Goal: Task Accomplishment & Management: Complete application form

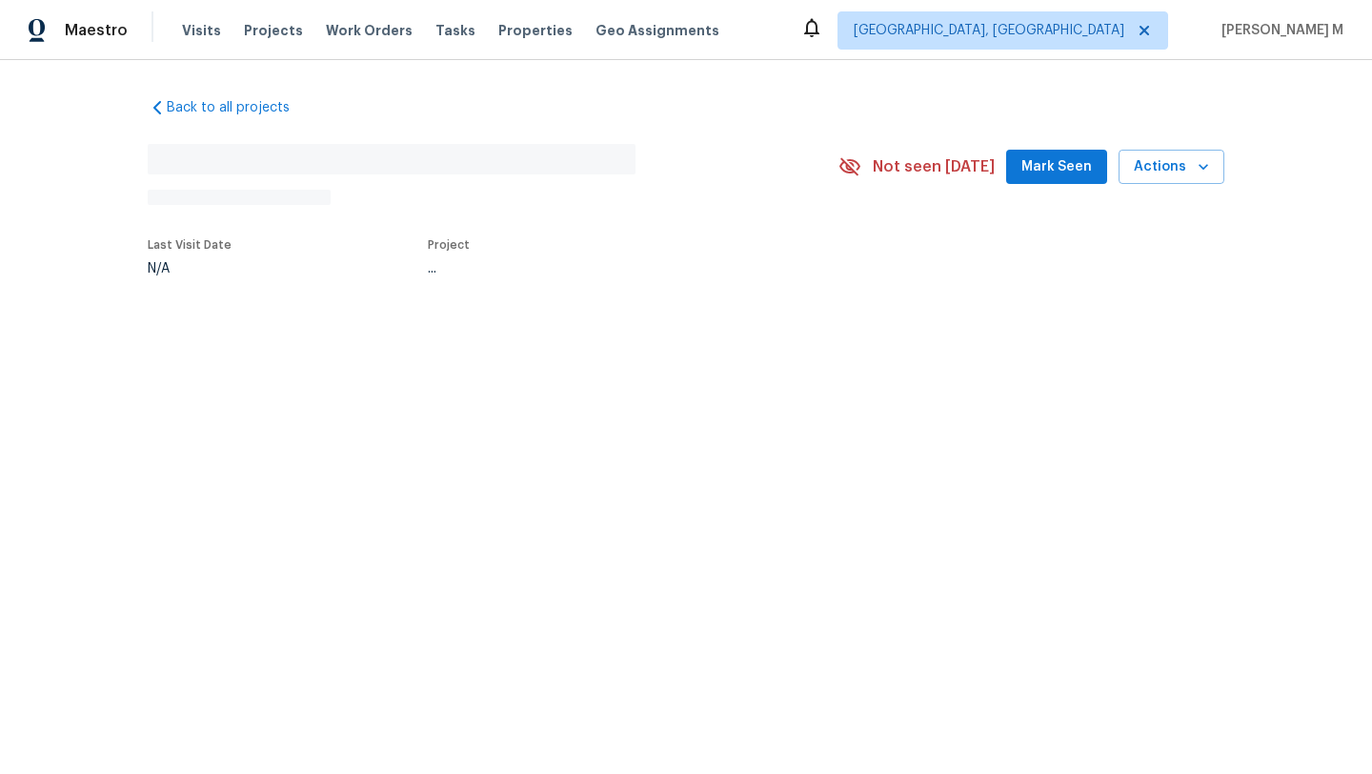
click at [323, 287] on div "Back to all projects No address found N/A Not seen today Mark Seen Actions Last…" at bounding box center [686, 185] width 1077 height 204
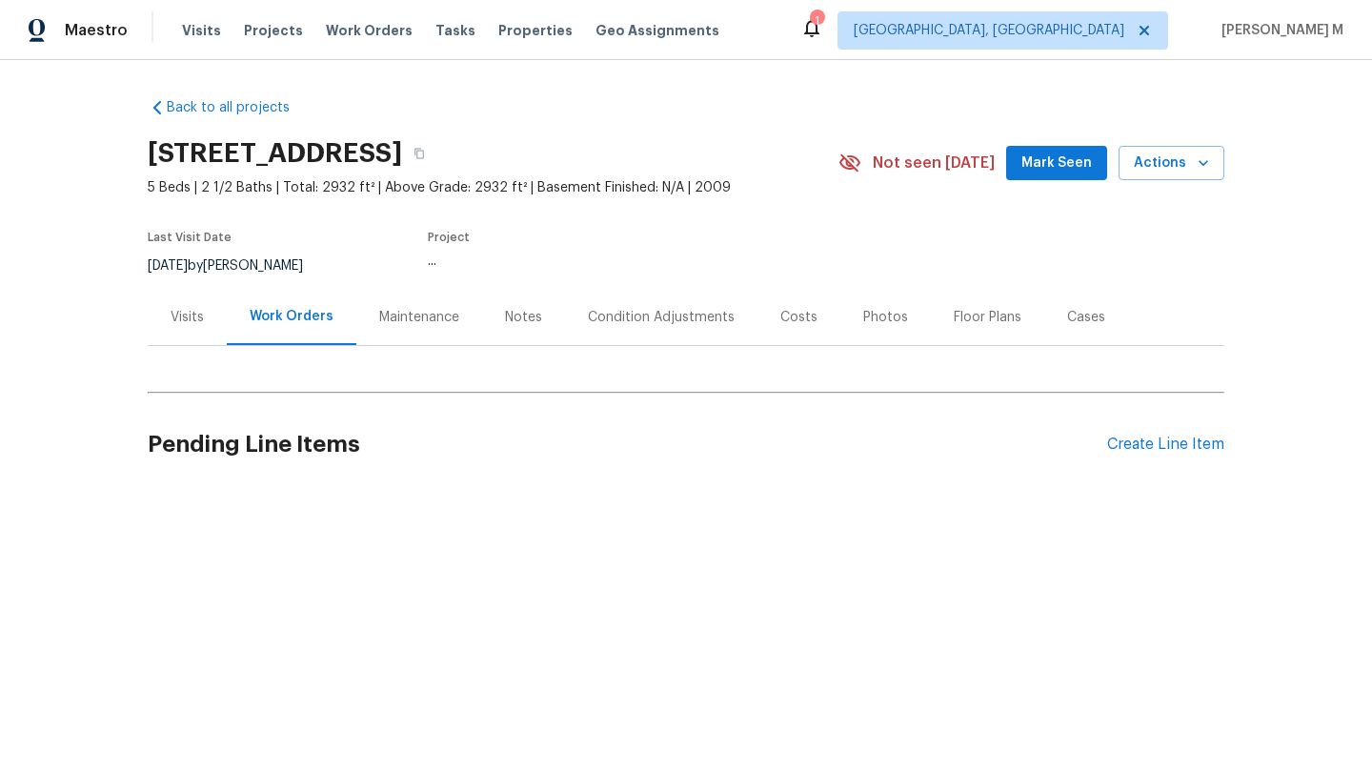
click at [175, 332] on div "Visits" at bounding box center [187, 317] width 79 height 56
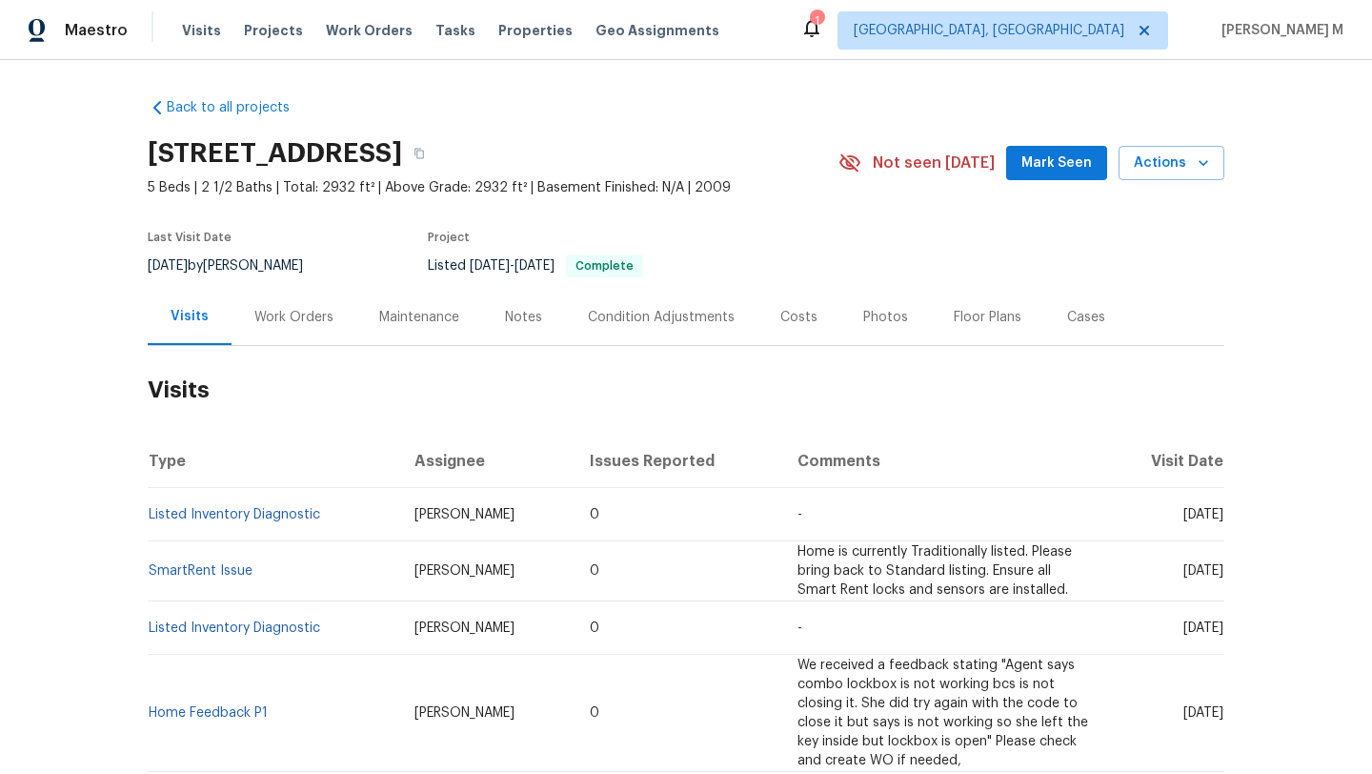
drag, startPoint x: 1137, startPoint y: 512, endPoint x: 1178, endPoint y: 514, distance: 42.0
click at [1183, 514] on span "Fri, Sep 05 2025" at bounding box center [1203, 514] width 40 height 13
copy span "Sep 05"
click at [300, 310] on div "Work Orders" at bounding box center [293, 317] width 79 height 19
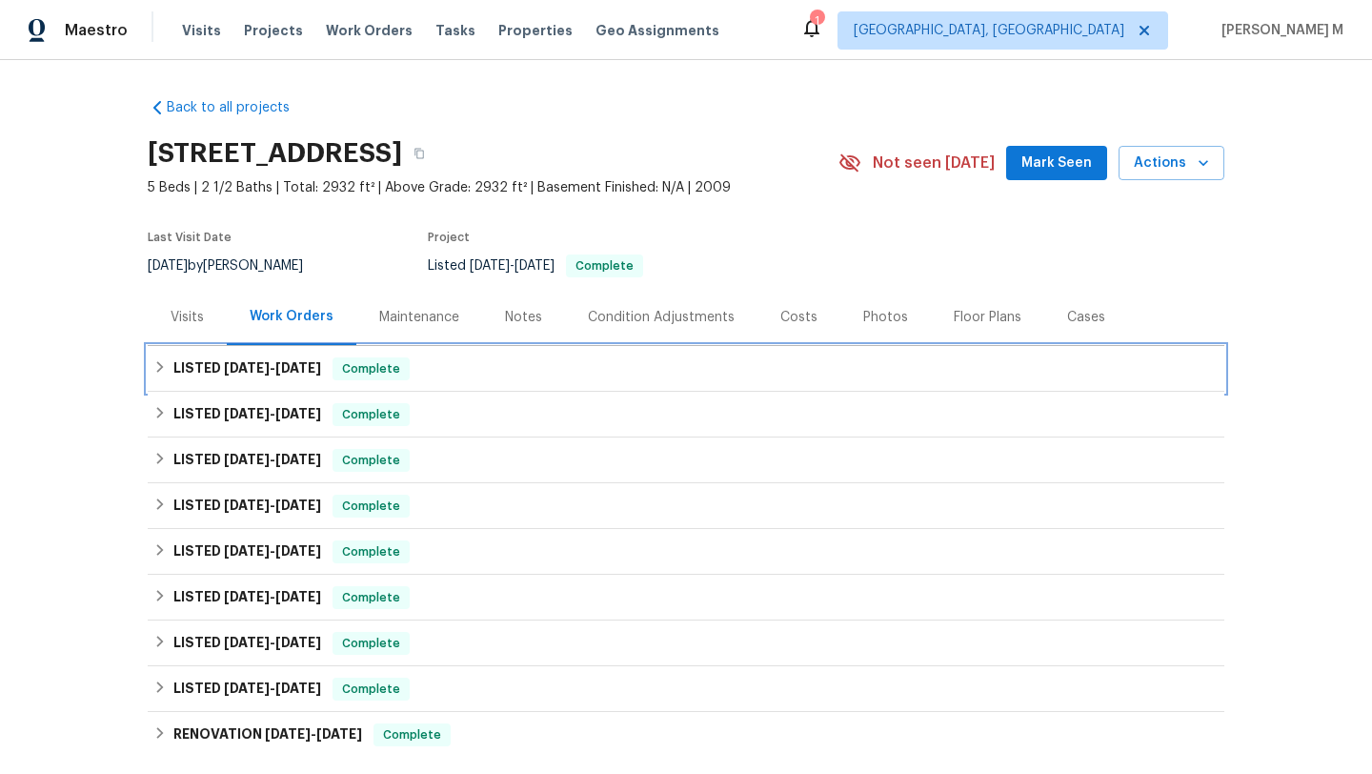
click at [287, 348] on div "LISTED 8/26/25 - 9/10/25 Complete" at bounding box center [686, 369] width 1077 height 46
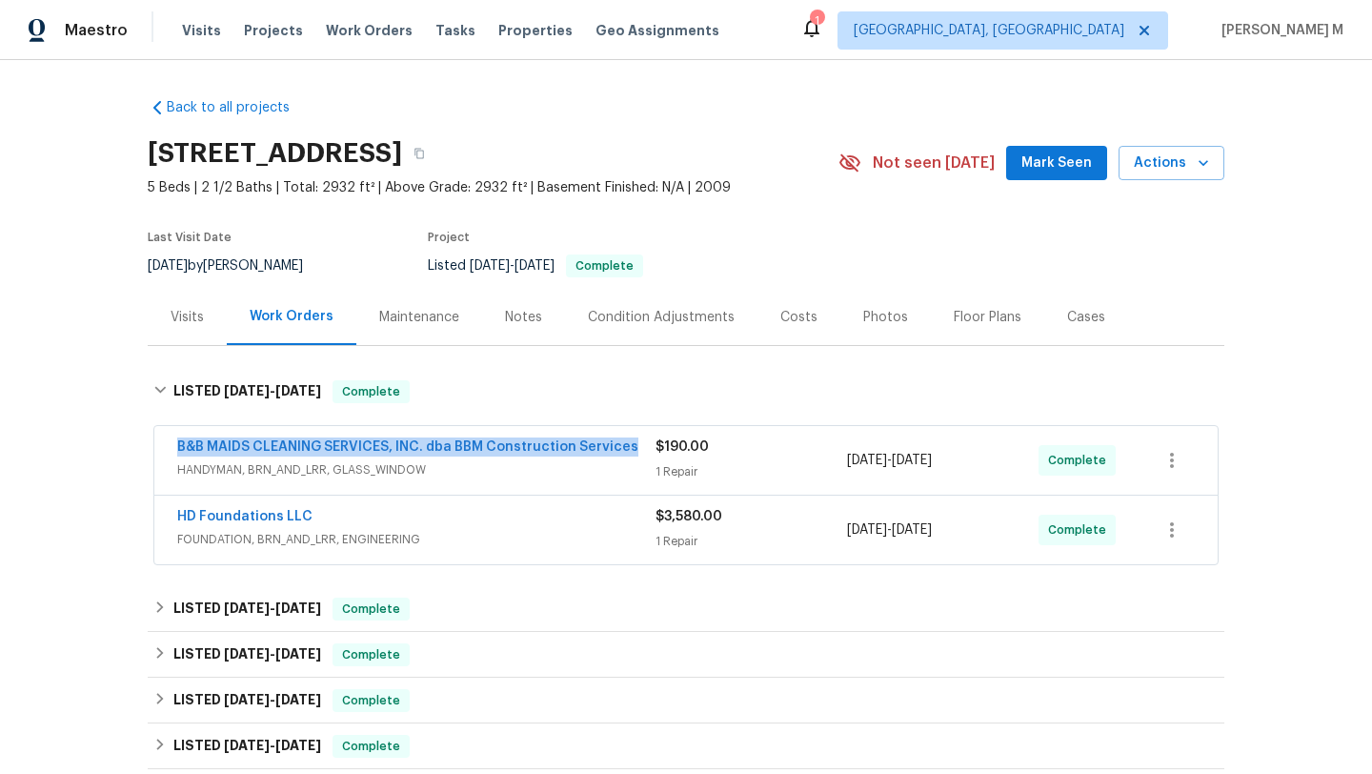
drag, startPoint x: 166, startPoint y: 439, endPoint x: 620, endPoint y: 454, distance: 454.7
click at [620, 454] on div "B&B MAIDS CLEANING SERVICES, INC. dba BBM Construction Services HANDYMAN, BRN_A…" at bounding box center [685, 460] width 1063 height 69
copy link "B&B MAIDS CLEANING SERVICES, INC. dba BBM Construction Services"
click at [178, 327] on div "Visits" at bounding box center [187, 317] width 79 height 56
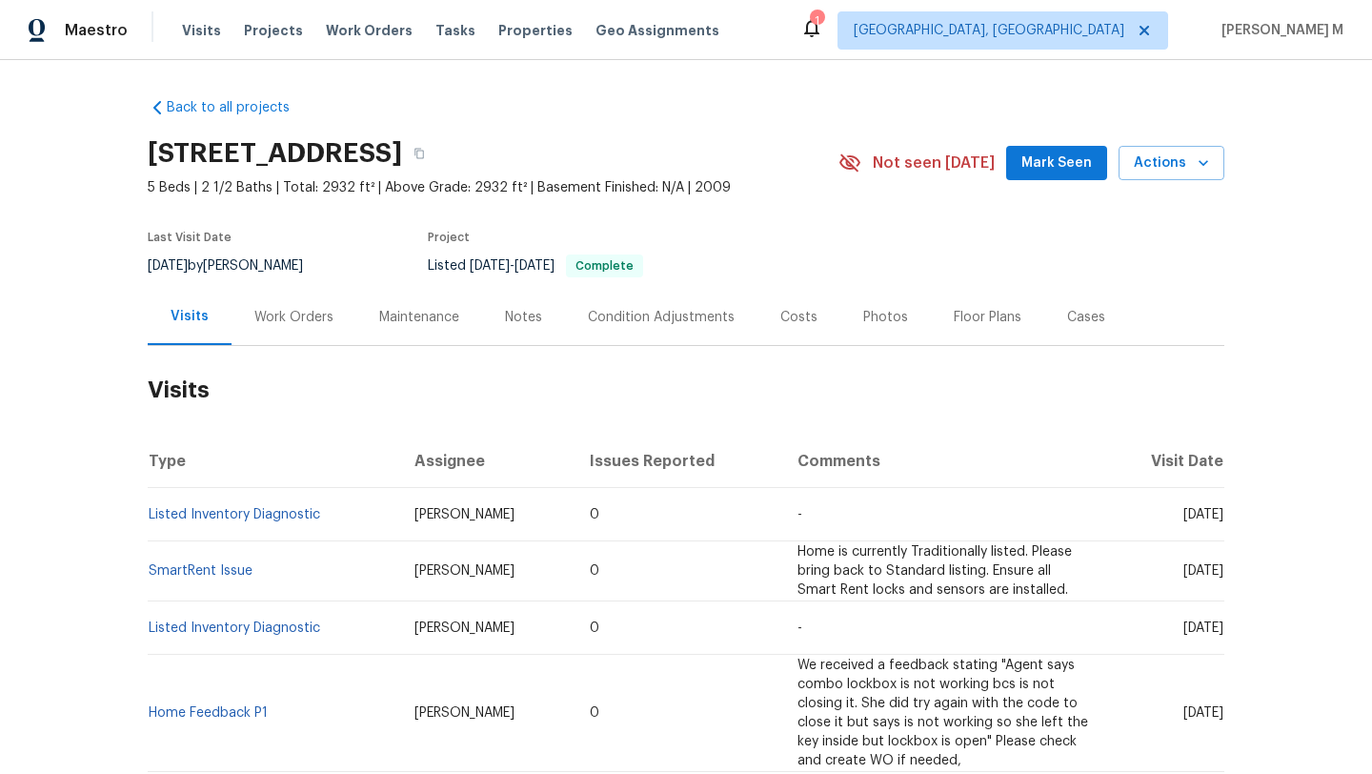
click at [1077, 333] on div "Cases" at bounding box center [1086, 317] width 84 height 56
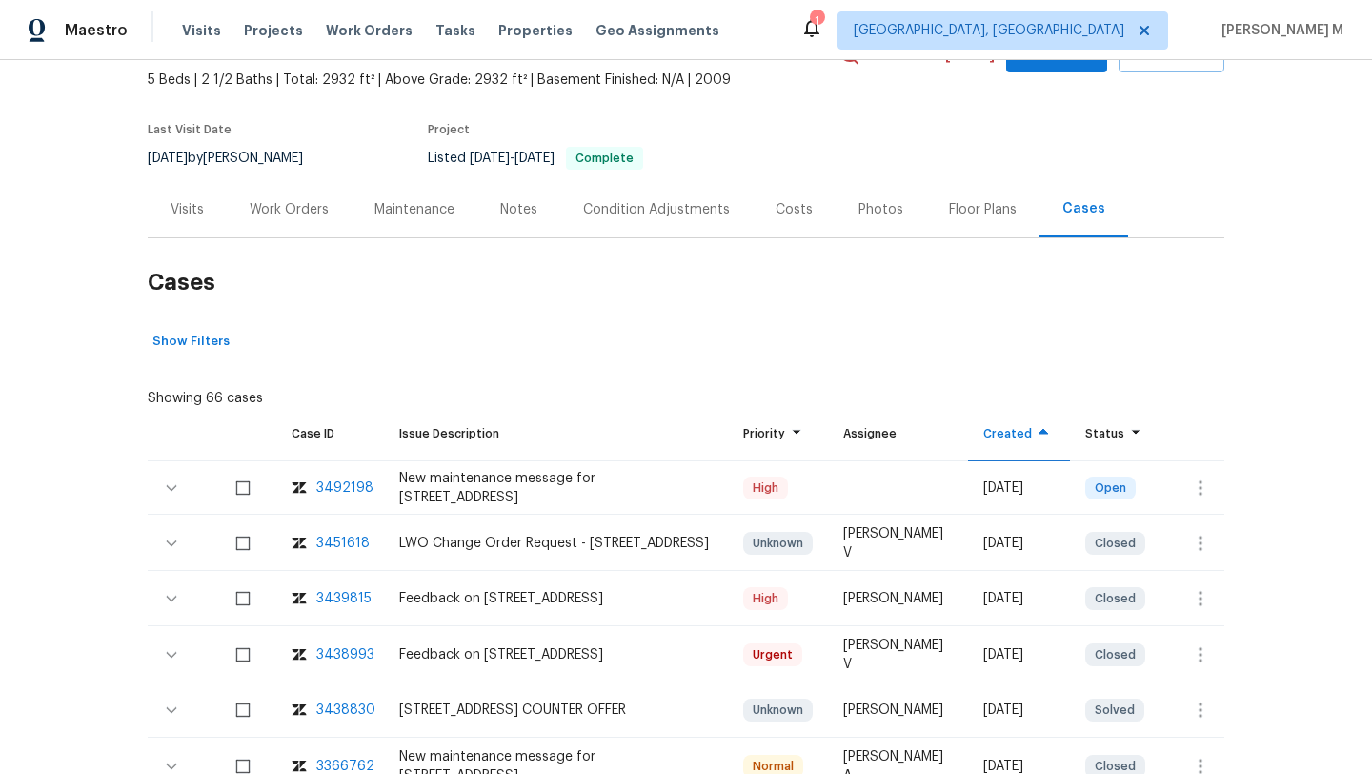
scroll to position [113, 0]
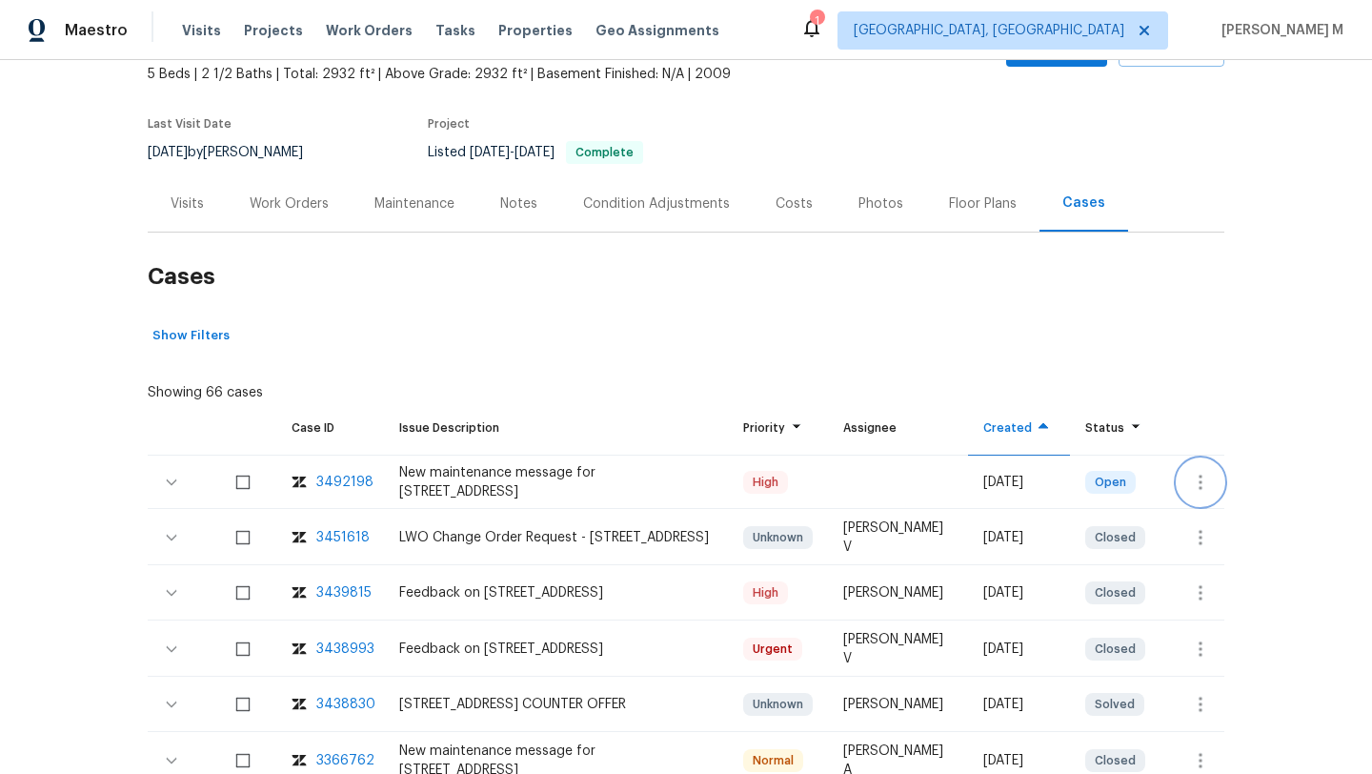
click at [1189, 490] on icon "button" at bounding box center [1200, 482] width 23 height 23
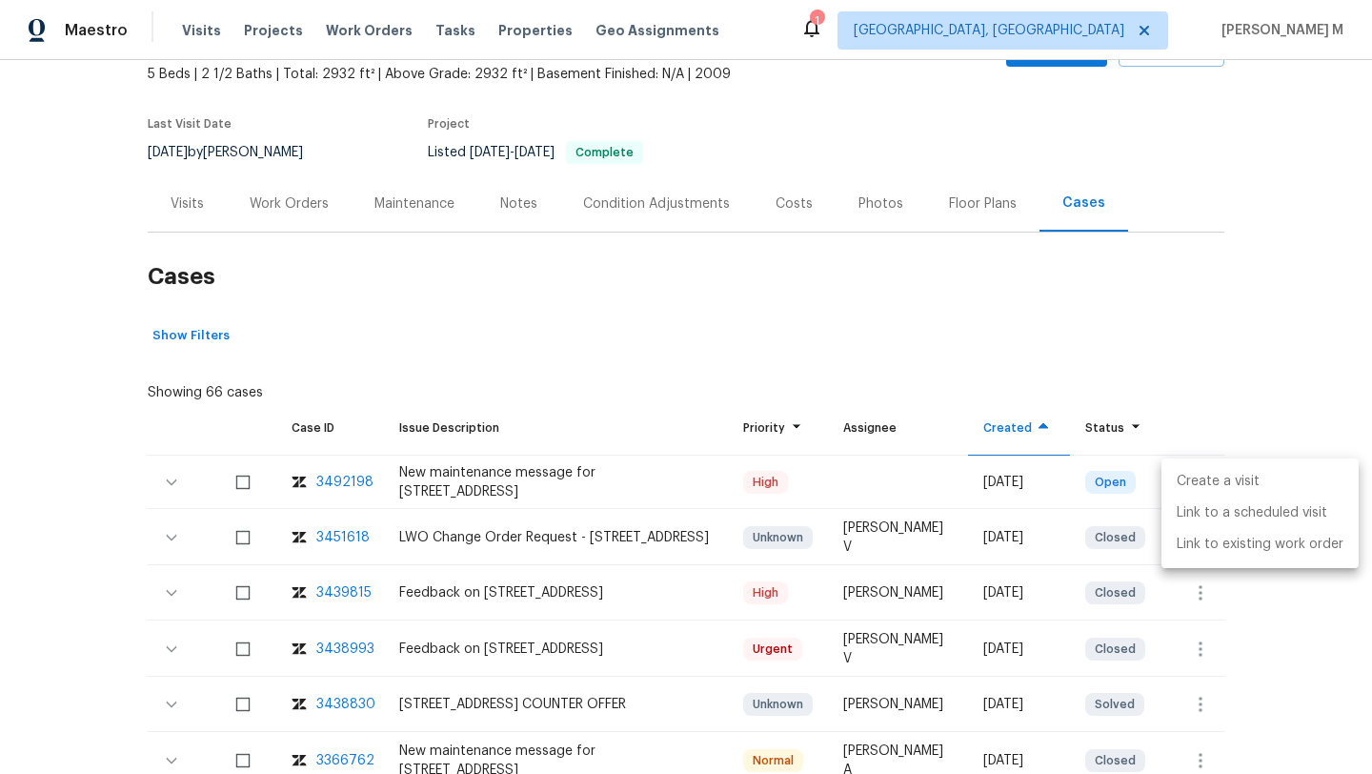
click at [1193, 486] on li "Create a visit" at bounding box center [1259, 481] width 197 height 31
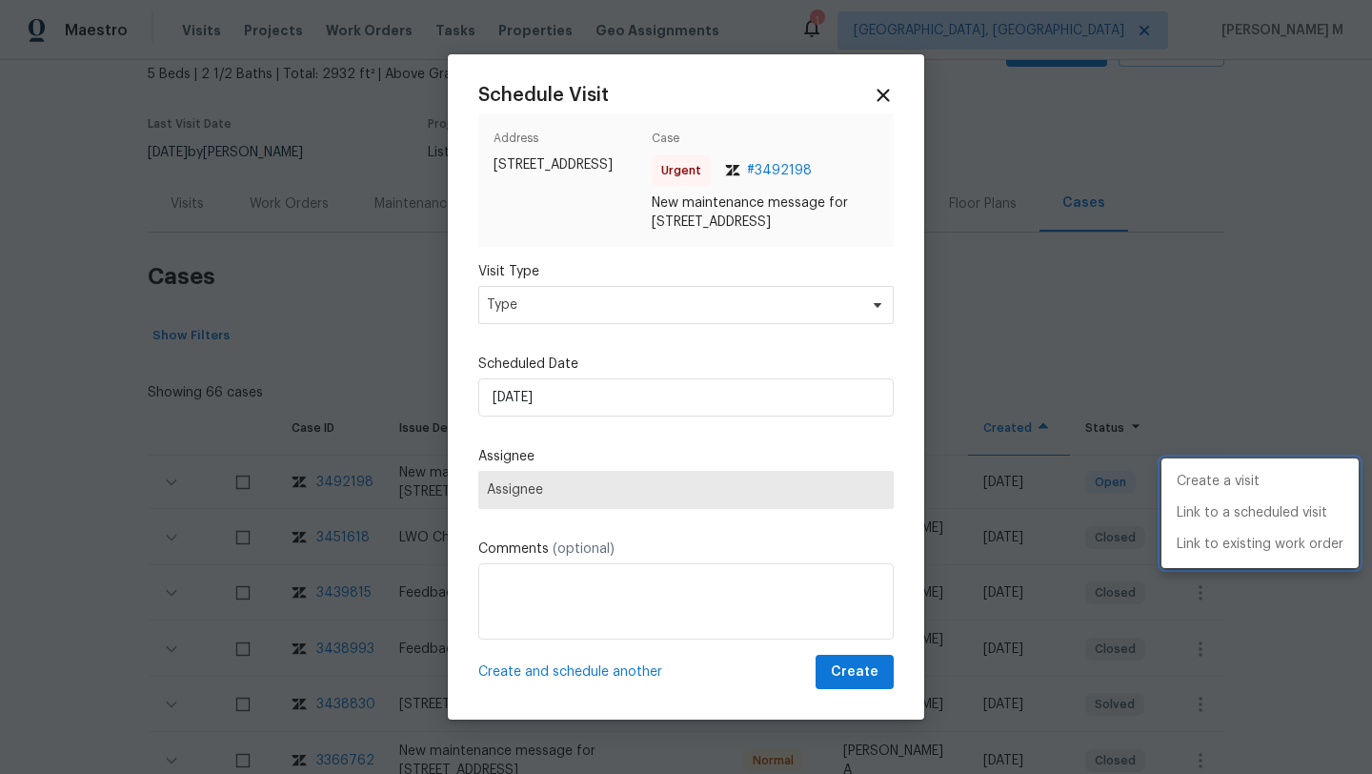
click at [723, 332] on div at bounding box center [686, 387] width 1372 height 774
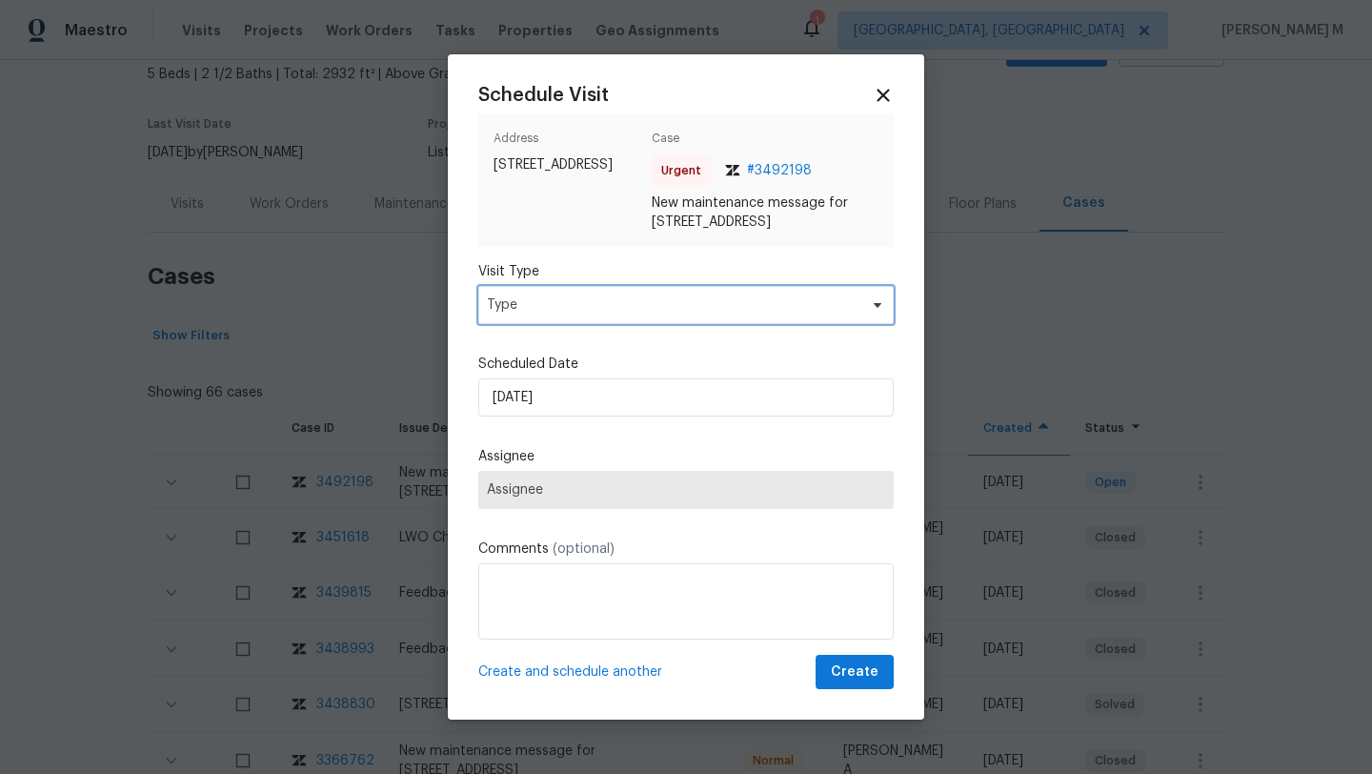
click at [726, 310] on span "Type" at bounding box center [672, 304] width 371 height 19
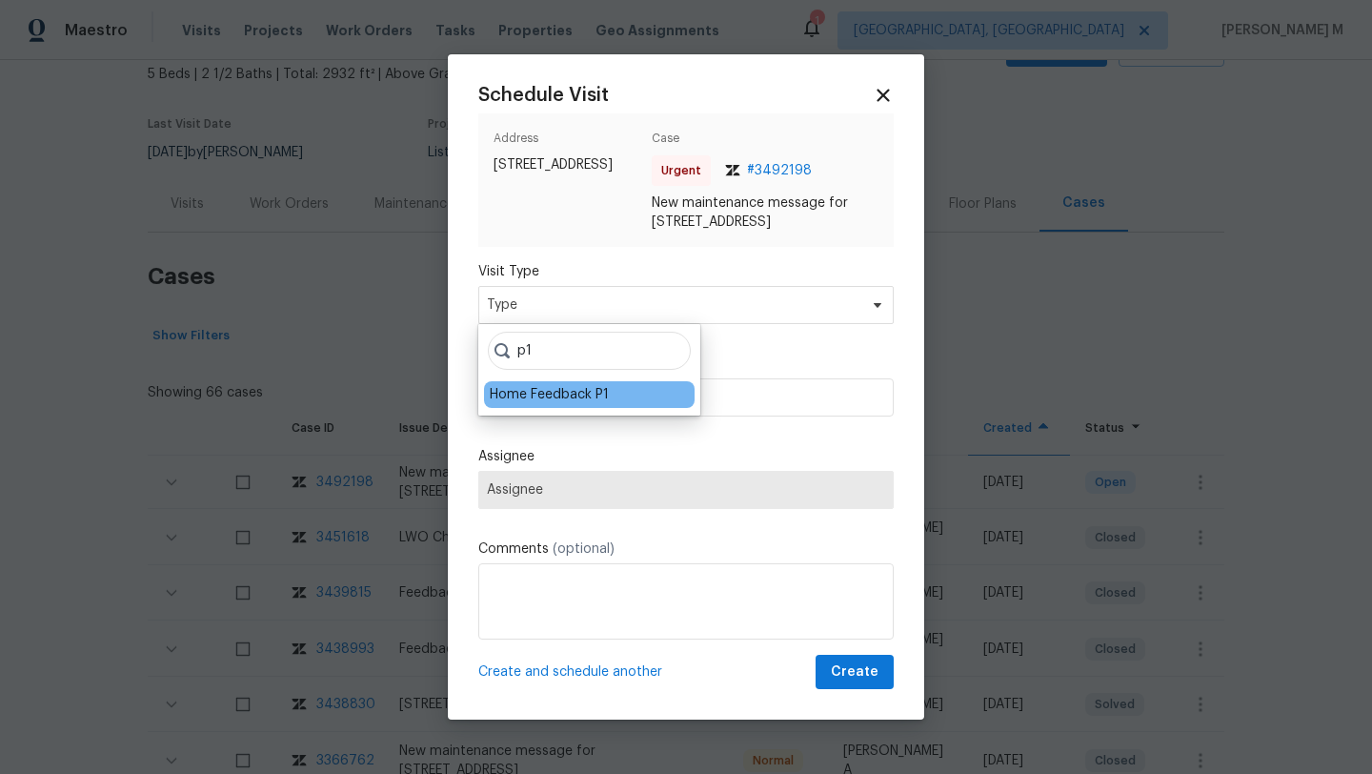
type input "p1"
click at [581, 400] on div "Home Feedback P1" at bounding box center [549, 394] width 119 height 19
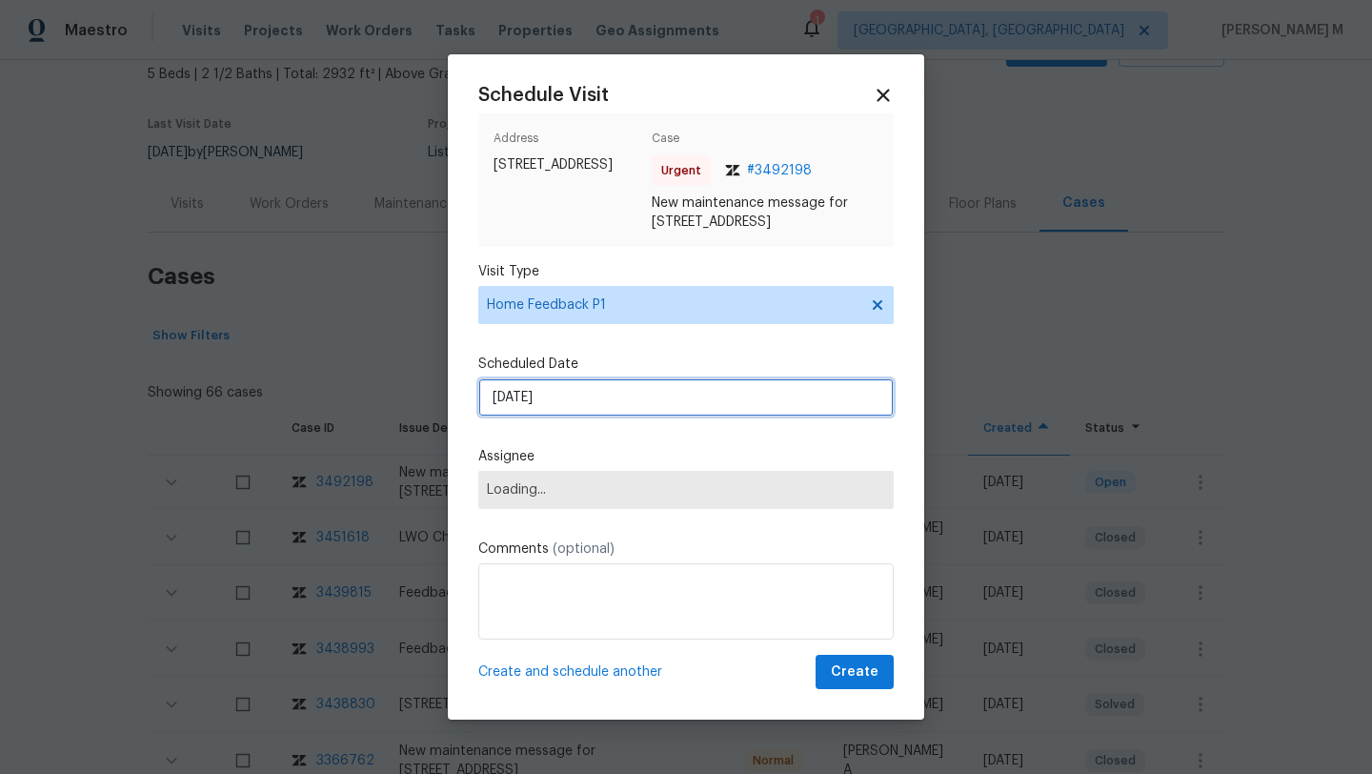
click at [577, 415] on input "16/09/2025" at bounding box center [685, 397] width 415 height 38
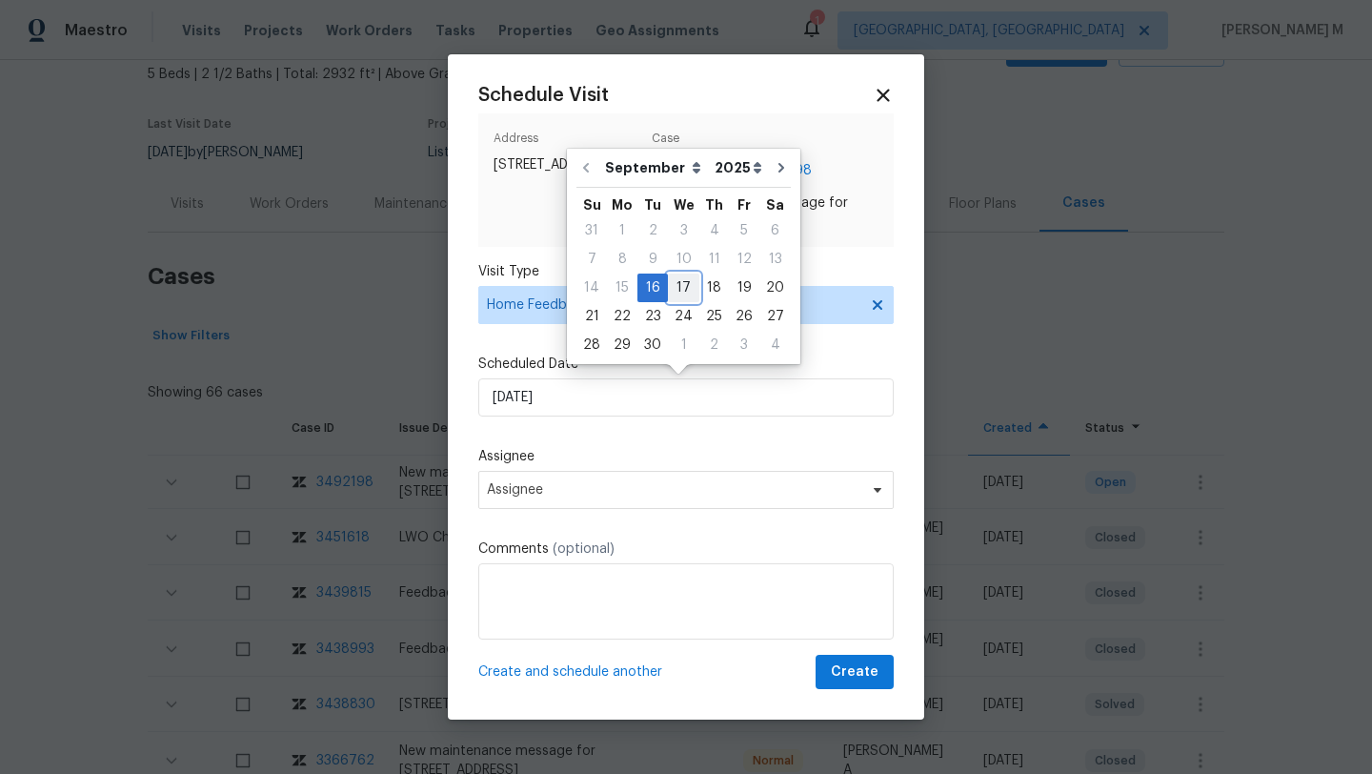
click at [680, 273] on div "17" at bounding box center [683, 287] width 31 height 29
type input "17/09/2025"
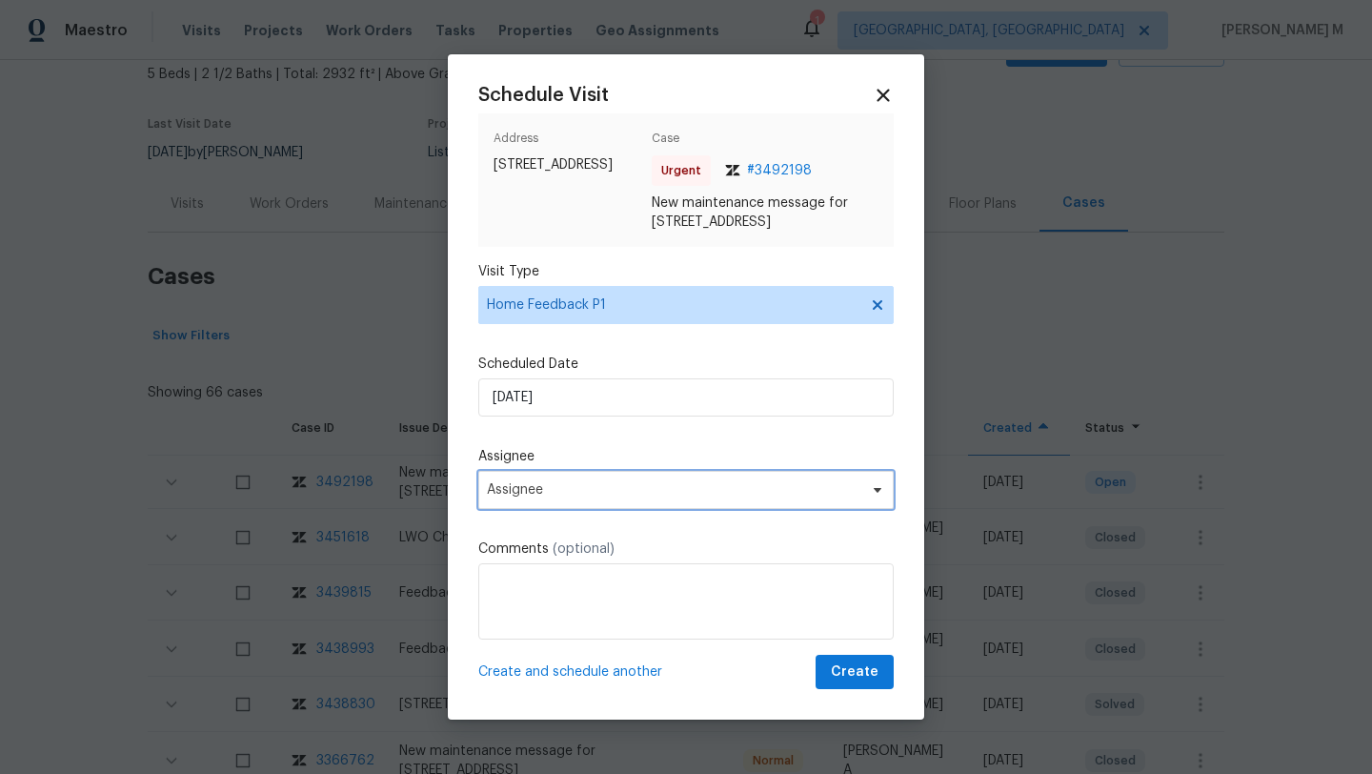
click at [574, 504] on span "Assignee" at bounding box center [685, 490] width 415 height 38
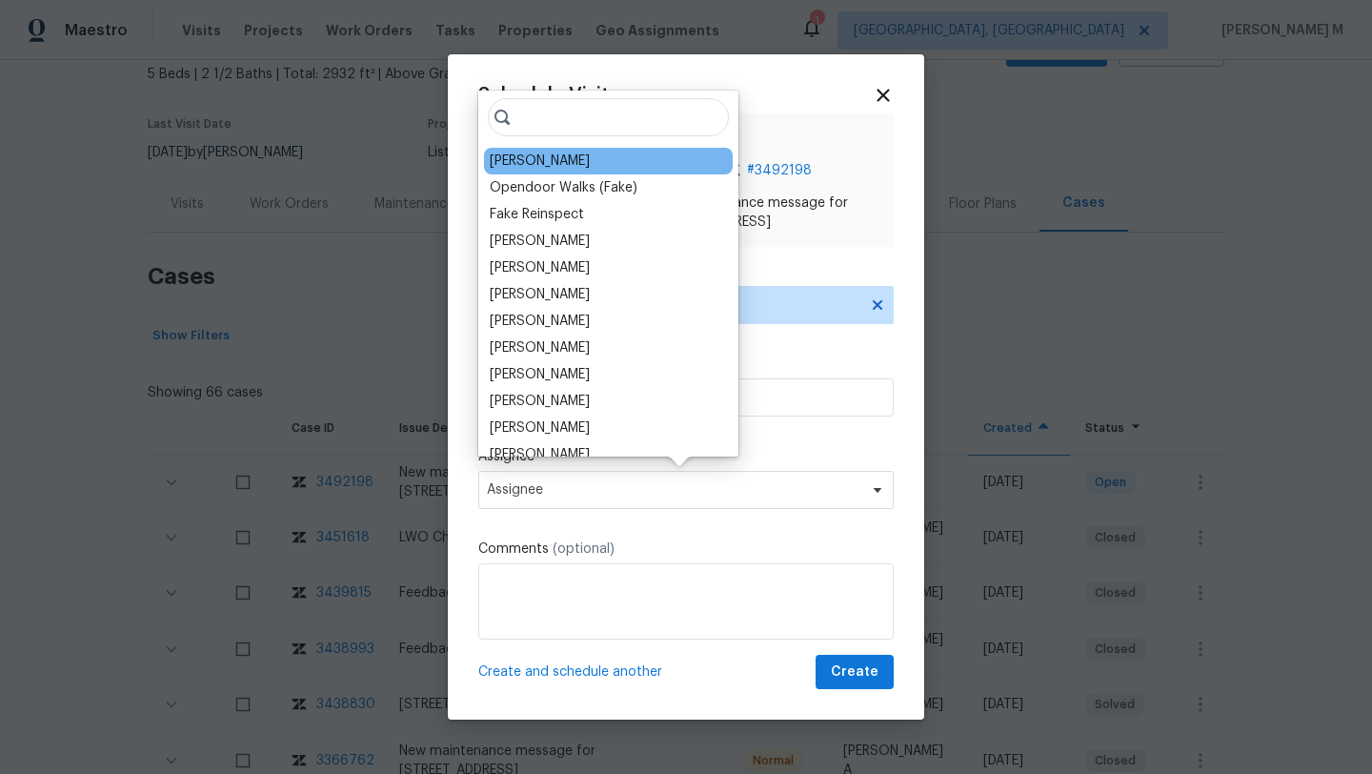
click at [559, 162] on div "Alicia Anices" at bounding box center [540, 160] width 100 height 19
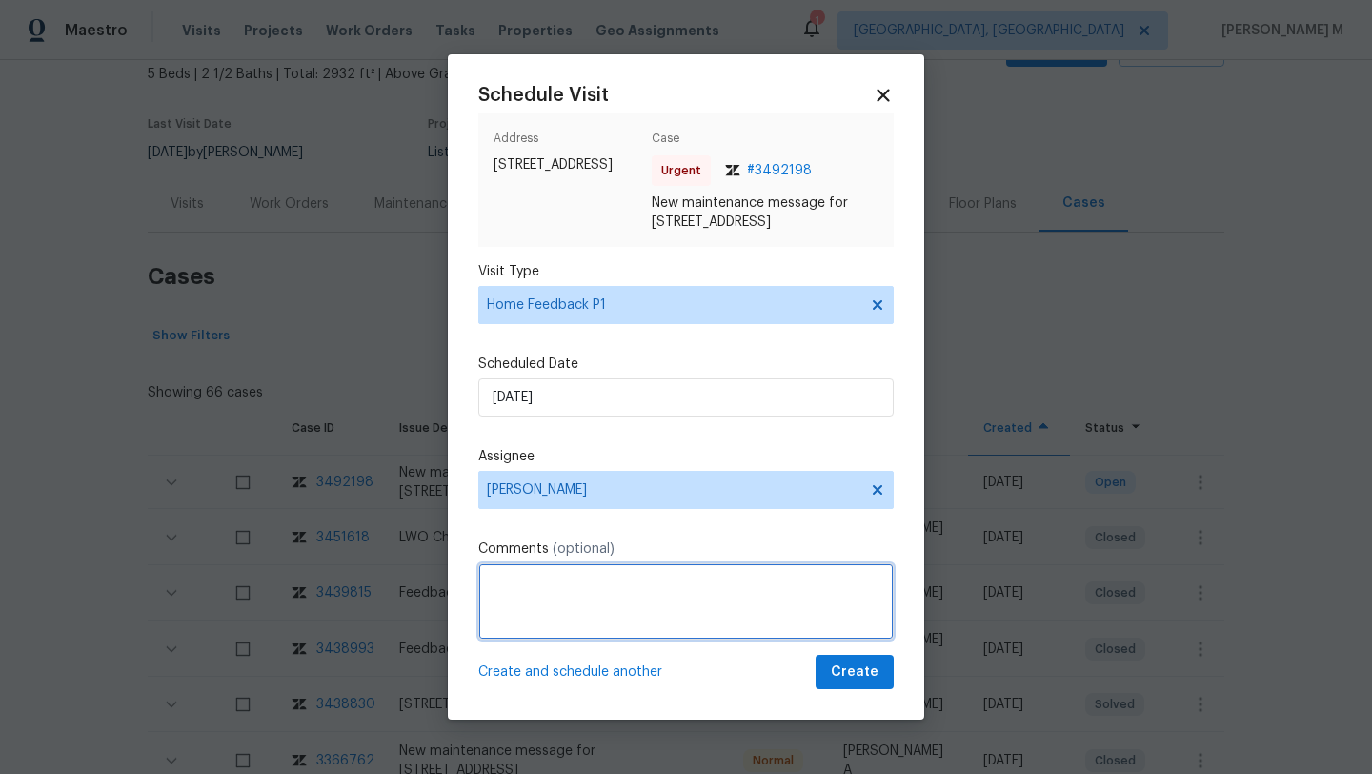
click at [528, 586] on textarea at bounding box center [685, 601] width 415 height 76
click at [640, 579] on textarea "We received a message stating "" at bounding box center [685, 601] width 415 height 76
click at [851, 577] on textarea "We received a message from the cleaning team stating "" at bounding box center [685, 601] width 415 height 76
paste textarea "We couldn't open the other bathroom it was locked."
paste textarea "Kindly complete the visit and update if any WO needs to be created. Thank you"
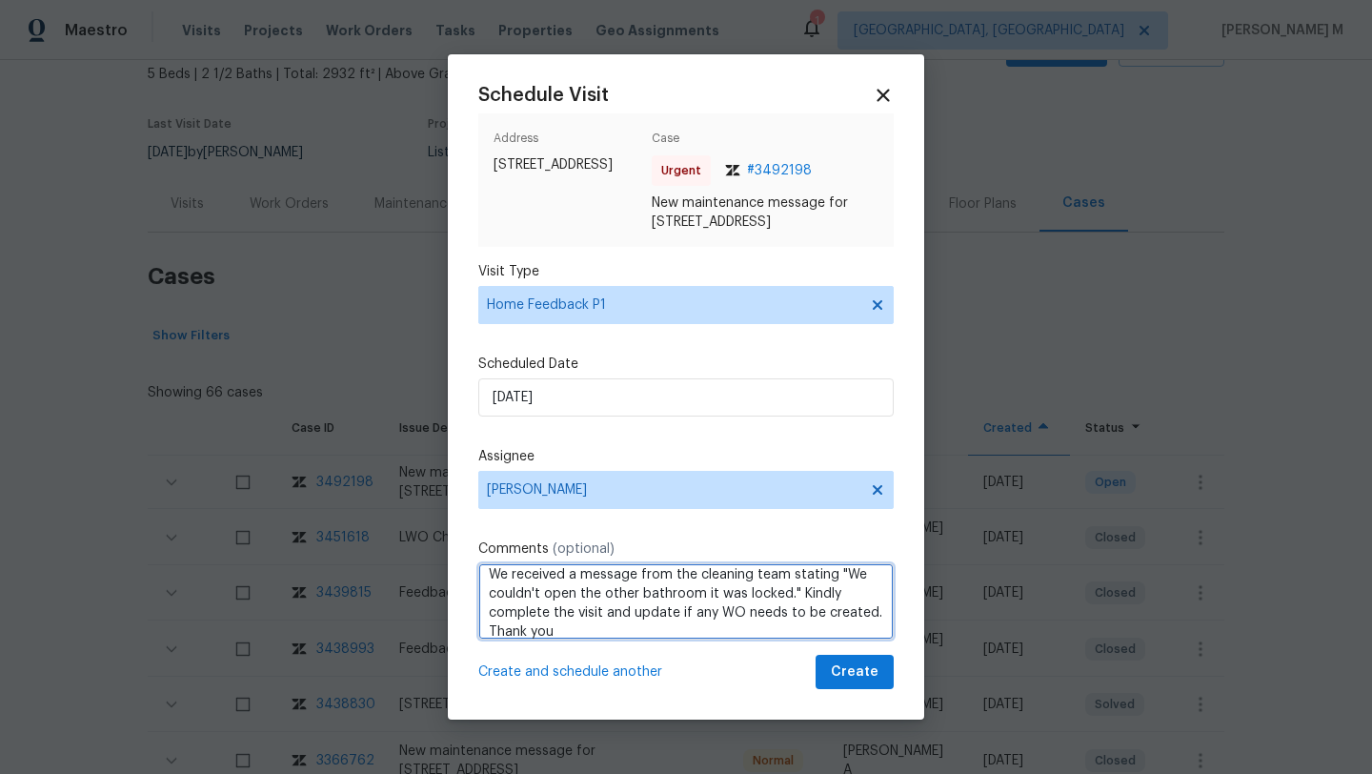
scroll to position [21, 0]
type textarea "We received a message from the cleaning team stating "We couldn't open the othe…"
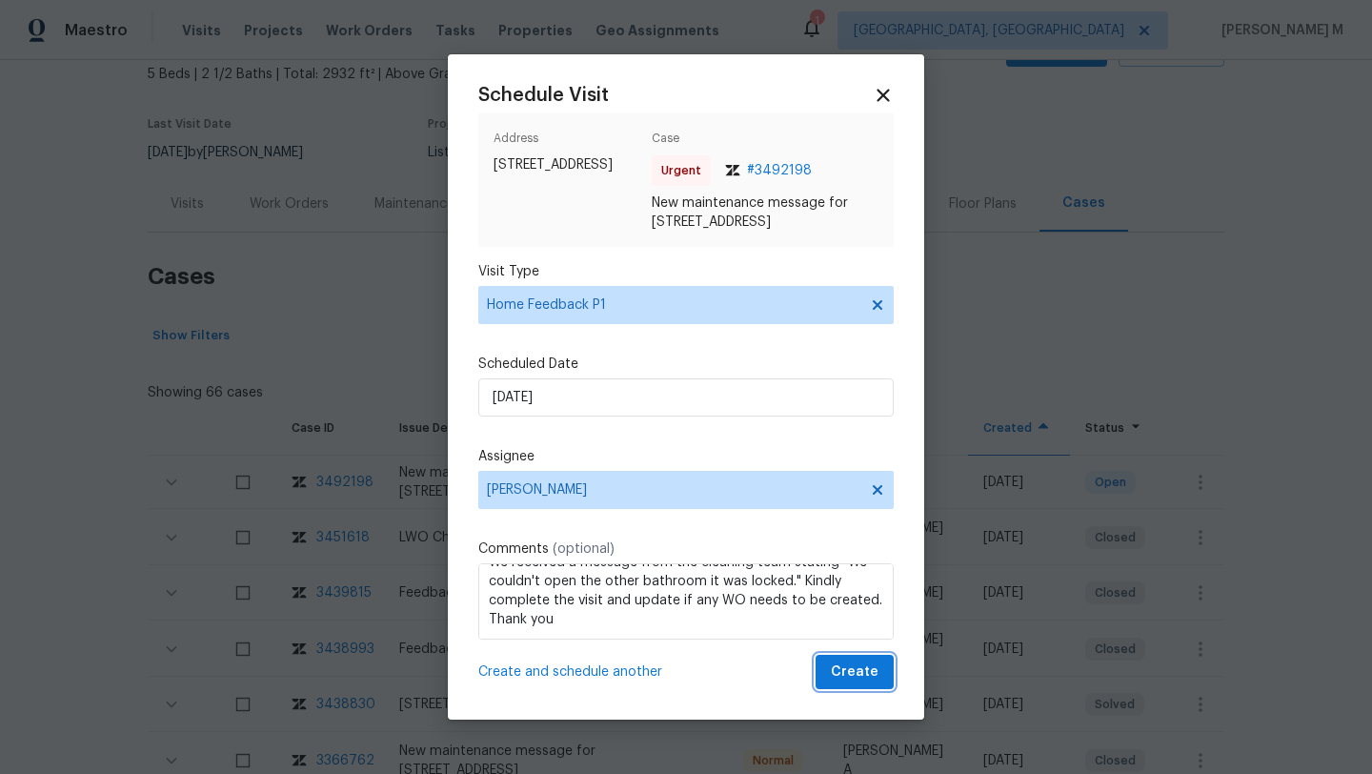
click at [840, 670] on span "Create" at bounding box center [855, 672] width 48 height 24
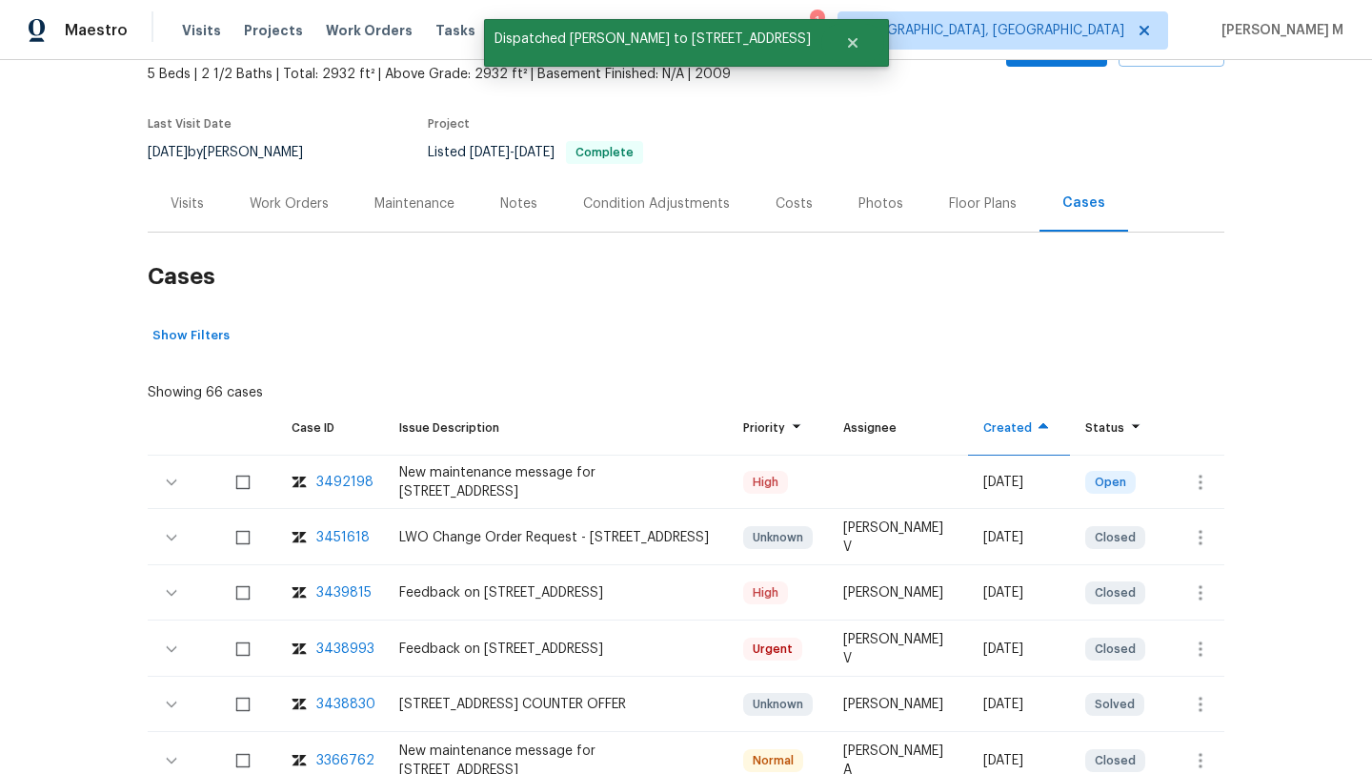
click at [207, 227] on div "Visits" at bounding box center [187, 203] width 79 height 56
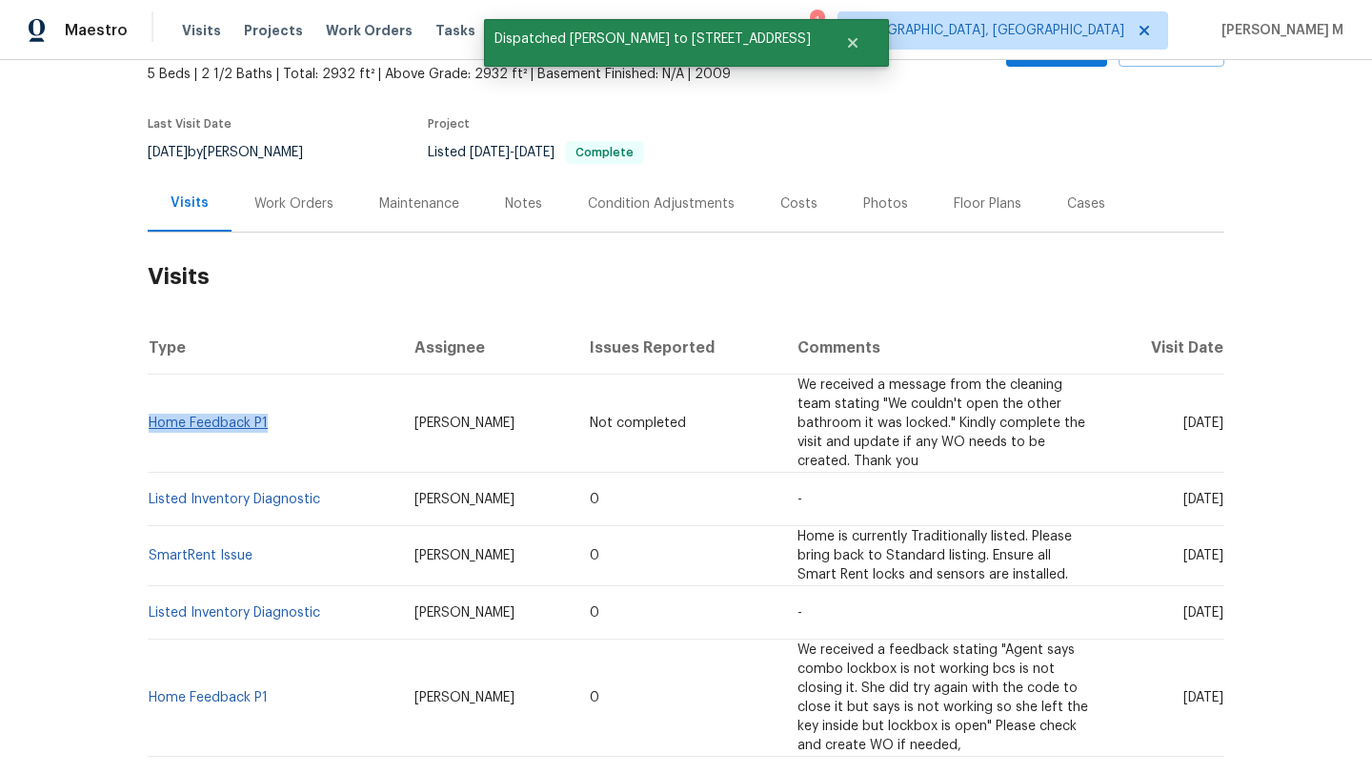
drag, startPoint x: 264, startPoint y: 423, endPoint x: 144, endPoint y: 422, distance: 120.0
click at [148, 422] on td "Home Feedback P1" at bounding box center [274, 423] width 252 height 98
copy link "Home Feedback P1"
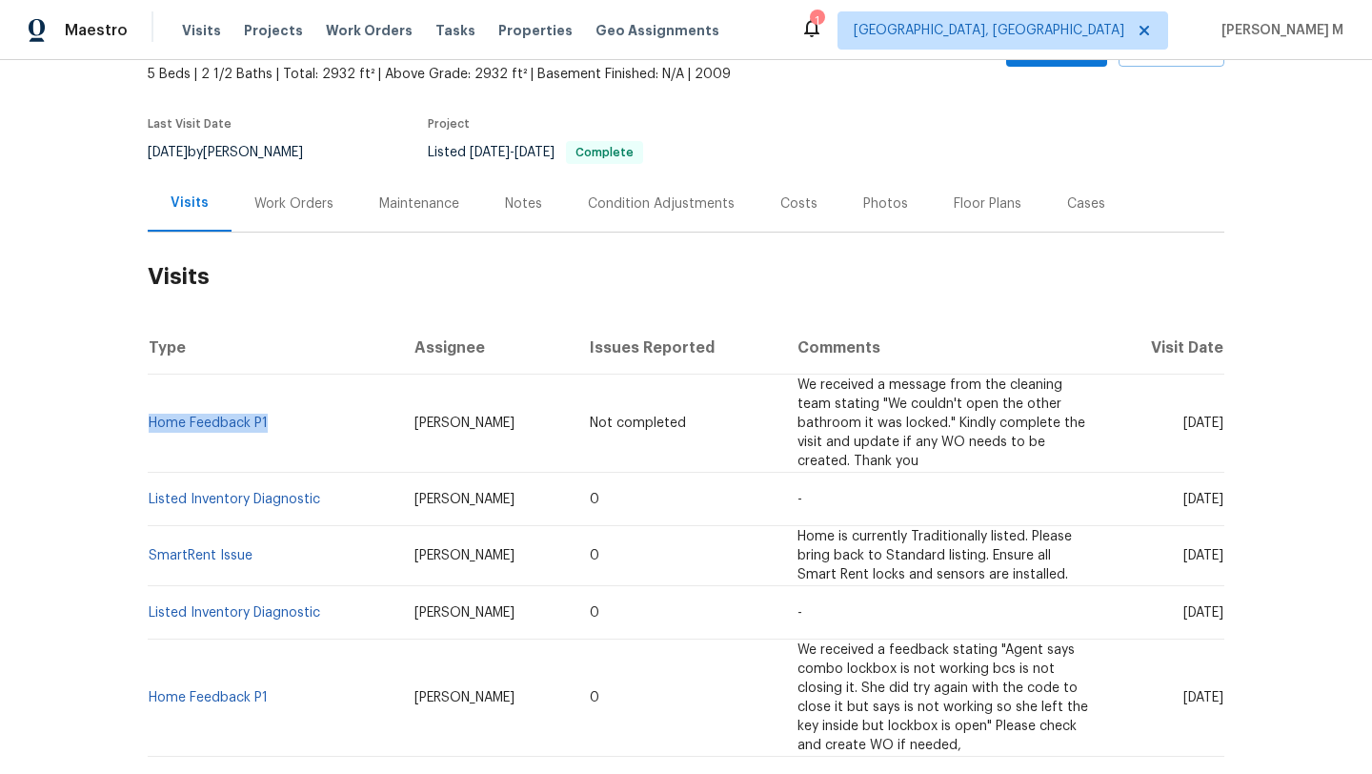
copy link "Home Feedback P1"
drag, startPoint x: 387, startPoint y: 419, endPoint x: 479, endPoint y: 420, distance: 92.4
click at [479, 419] on td "Alicia Anices" at bounding box center [486, 423] width 175 height 98
copy span "Alicia Anices"
drag, startPoint x: 1139, startPoint y: 420, endPoint x: 1180, endPoint y: 420, distance: 41.0
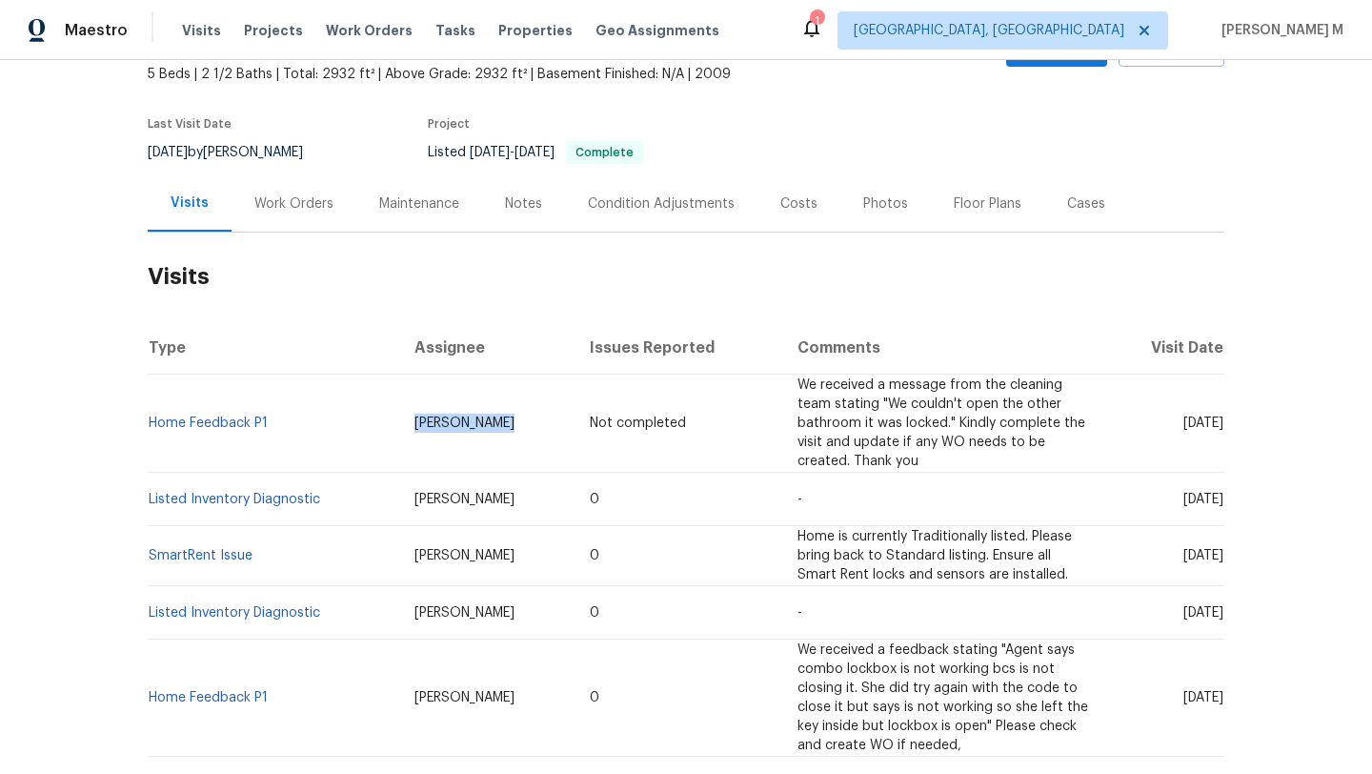
click at [1183, 420] on span "Wed, Sep 17 2025" at bounding box center [1203, 422] width 40 height 13
copy span "Sep 17"
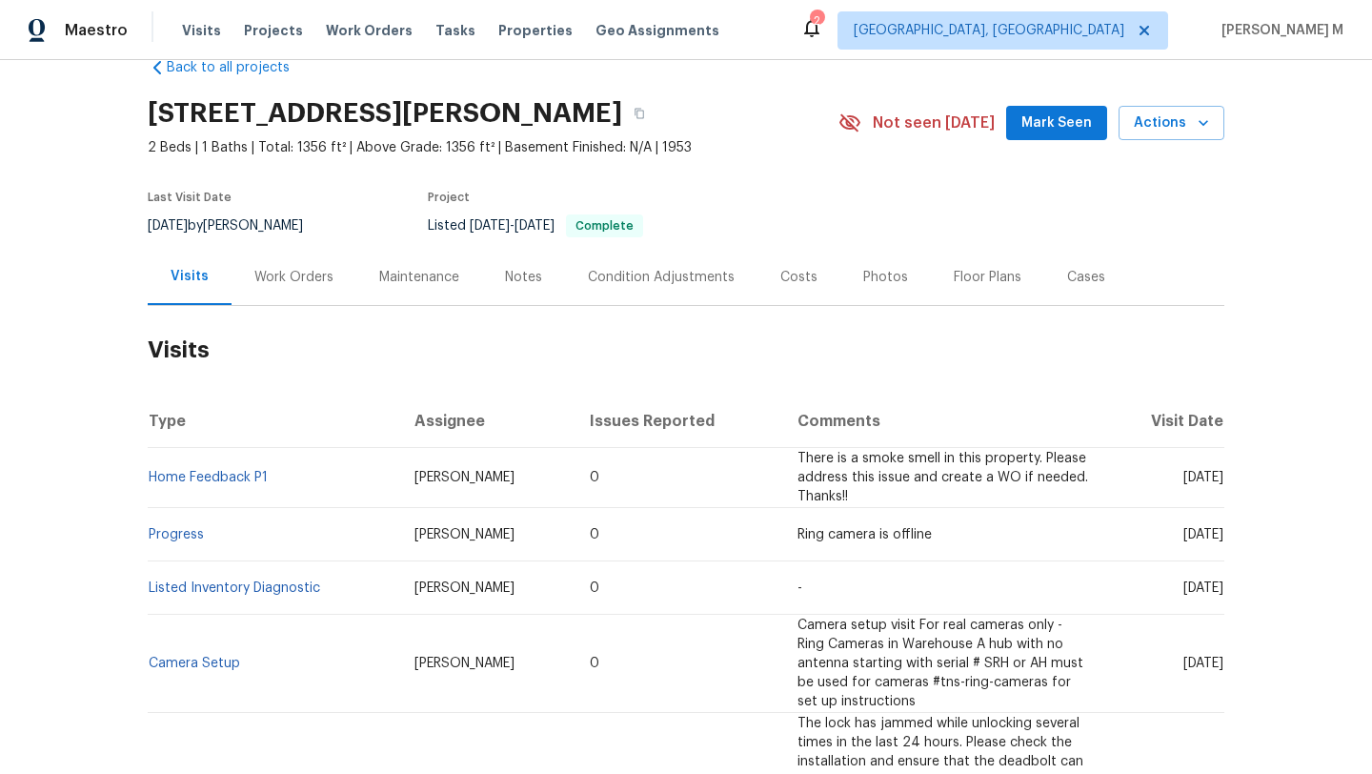
scroll to position [43, 0]
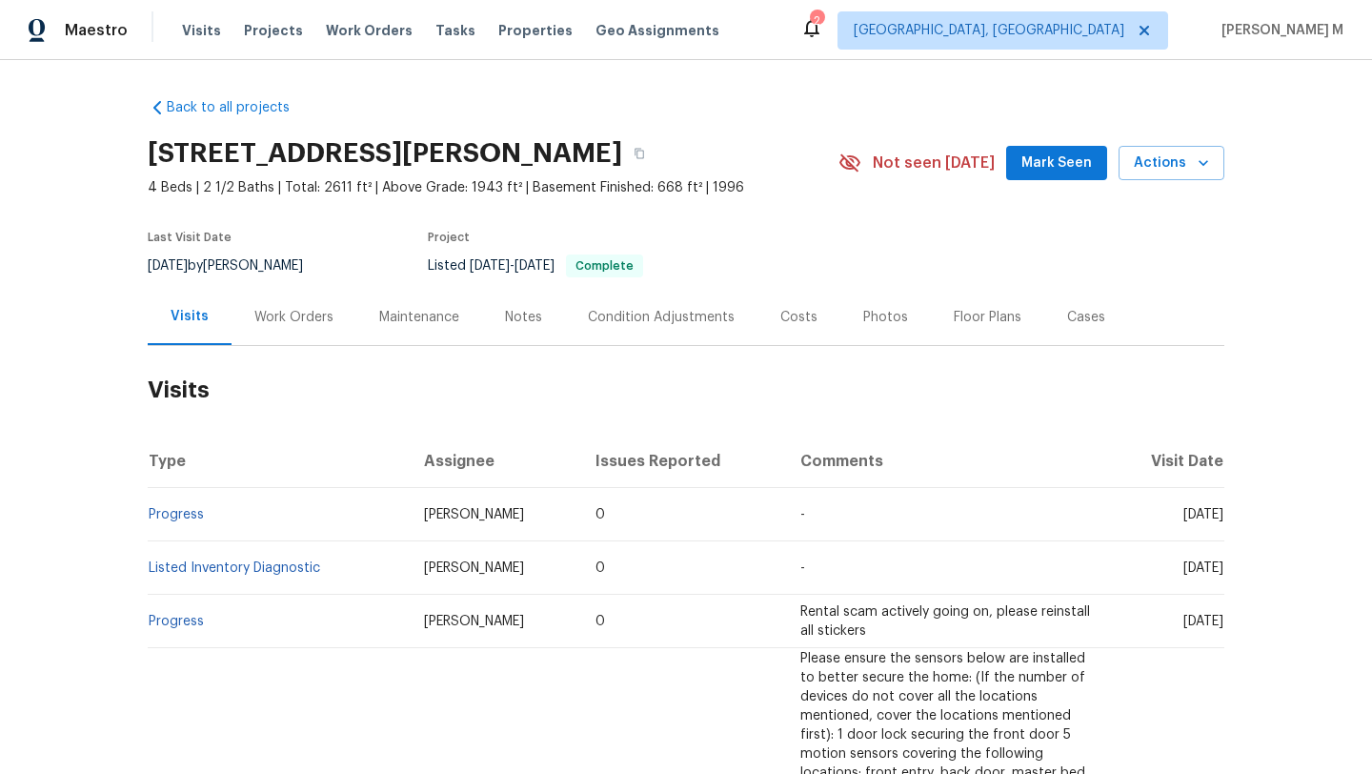
copy span "[DATE]"
drag, startPoint x: 1139, startPoint y: 515, endPoint x: 1180, endPoint y: 513, distance: 41.1
click at [1183, 513] on span "[DATE]" at bounding box center [1203, 514] width 40 height 13
click at [308, 324] on div "Work Orders" at bounding box center [293, 317] width 79 height 19
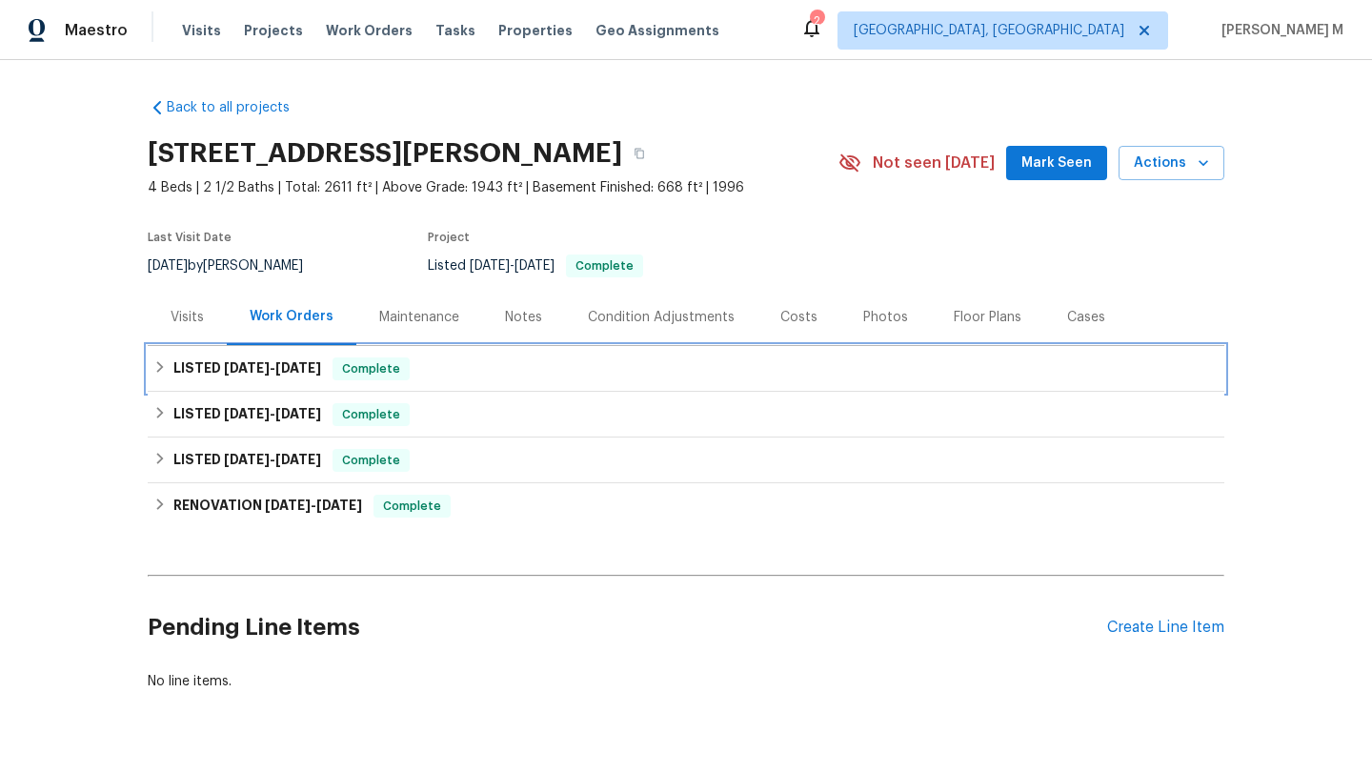
click at [293, 373] on h6 "LISTED 8/22/25 - 8/27/25" at bounding box center [247, 368] width 148 height 23
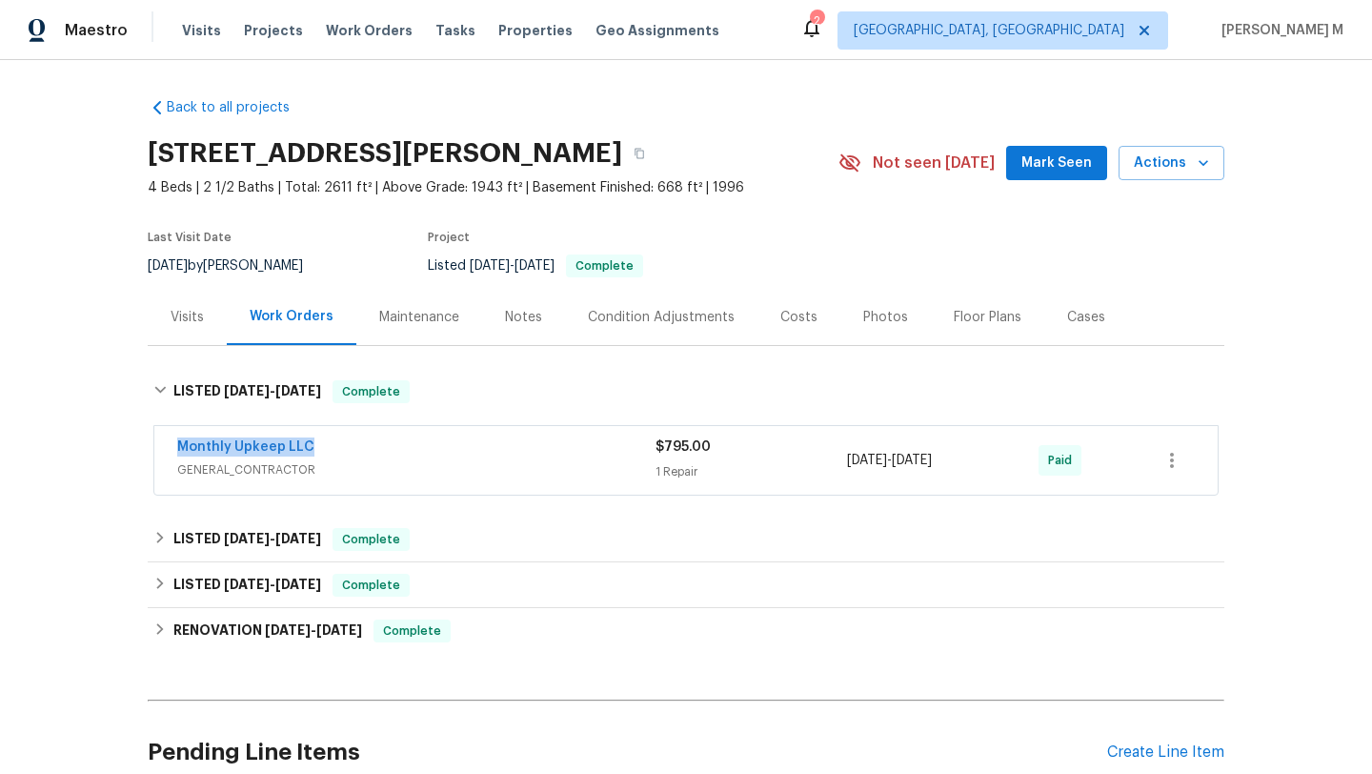
drag, startPoint x: 160, startPoint y: 448, endPoint x: 384, endPoint y: 448, distance: 223.9
click at [384, 448] on div "Monthly Upkeep LLC GENERAL_CONTRACTOR $795.00 1 Repair 8/26/2025 - 8/27/2025 Pa…" at bounding box center [685, 460] width 1063 height 69
copy link "Monthly Upkeep LLC"
drag, startPoint x: 841, startPoint y: 459, endPoint x: 975, endPoint y: 458, distance: 133.4
click at [932, 458] on span "8/26/2025 - 8/27/2025" at bounding box center [889, 460] width 85 height 19
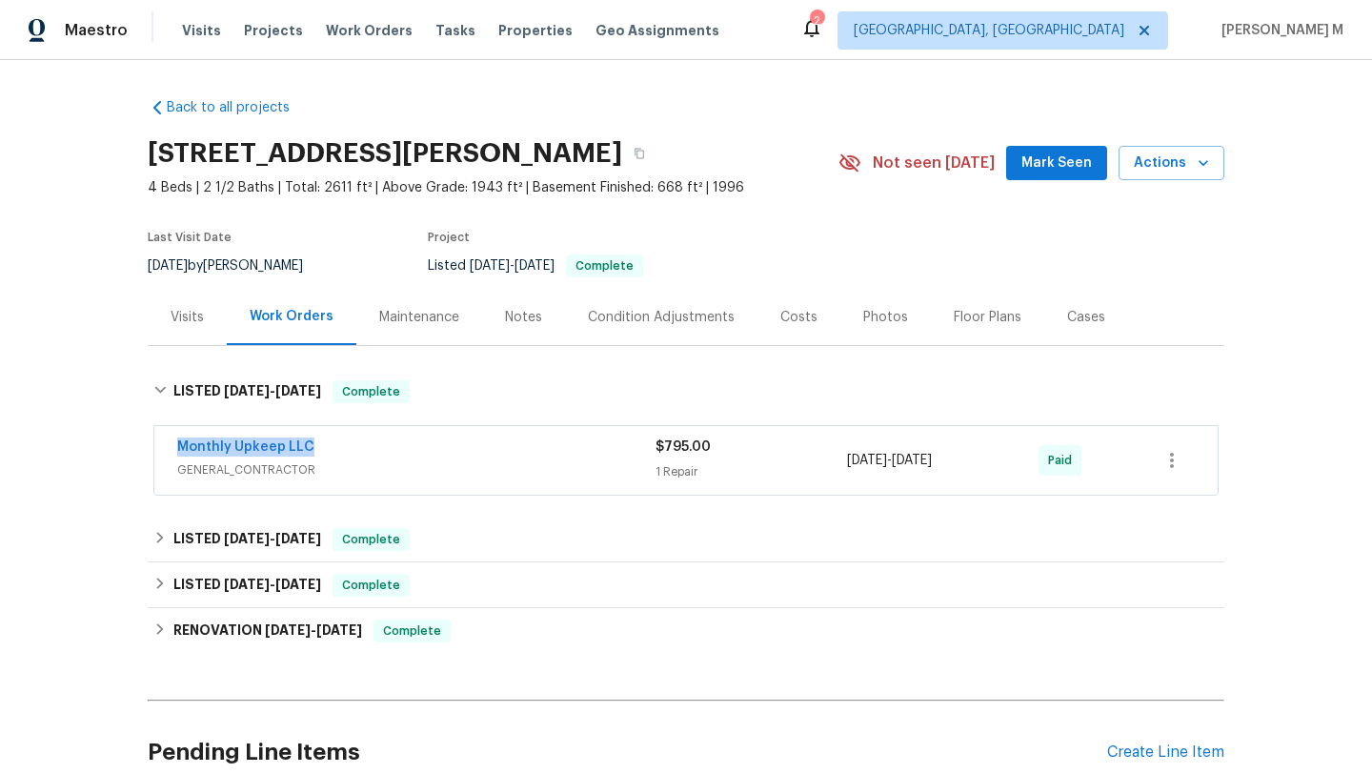
copy span "8/26/2025 - 8/27/2025"
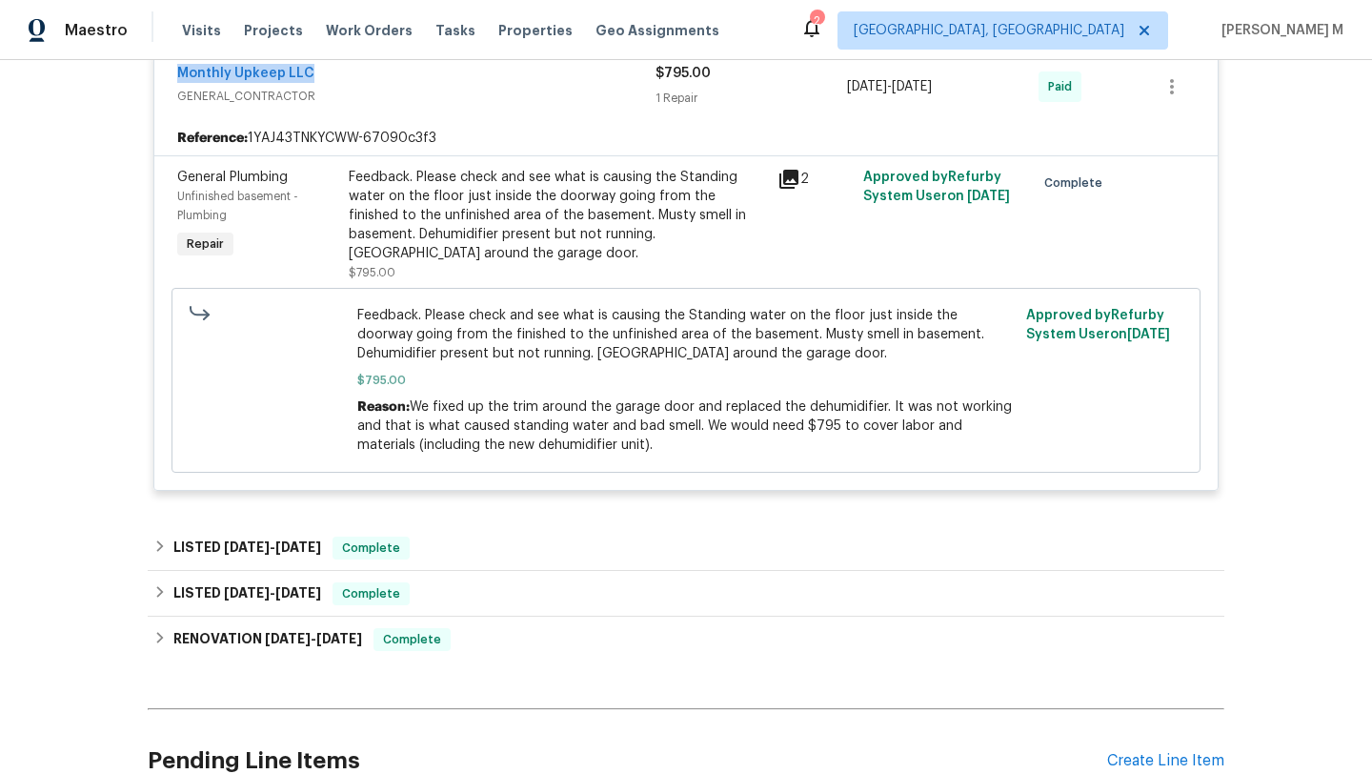
scroll to position [403, 0]
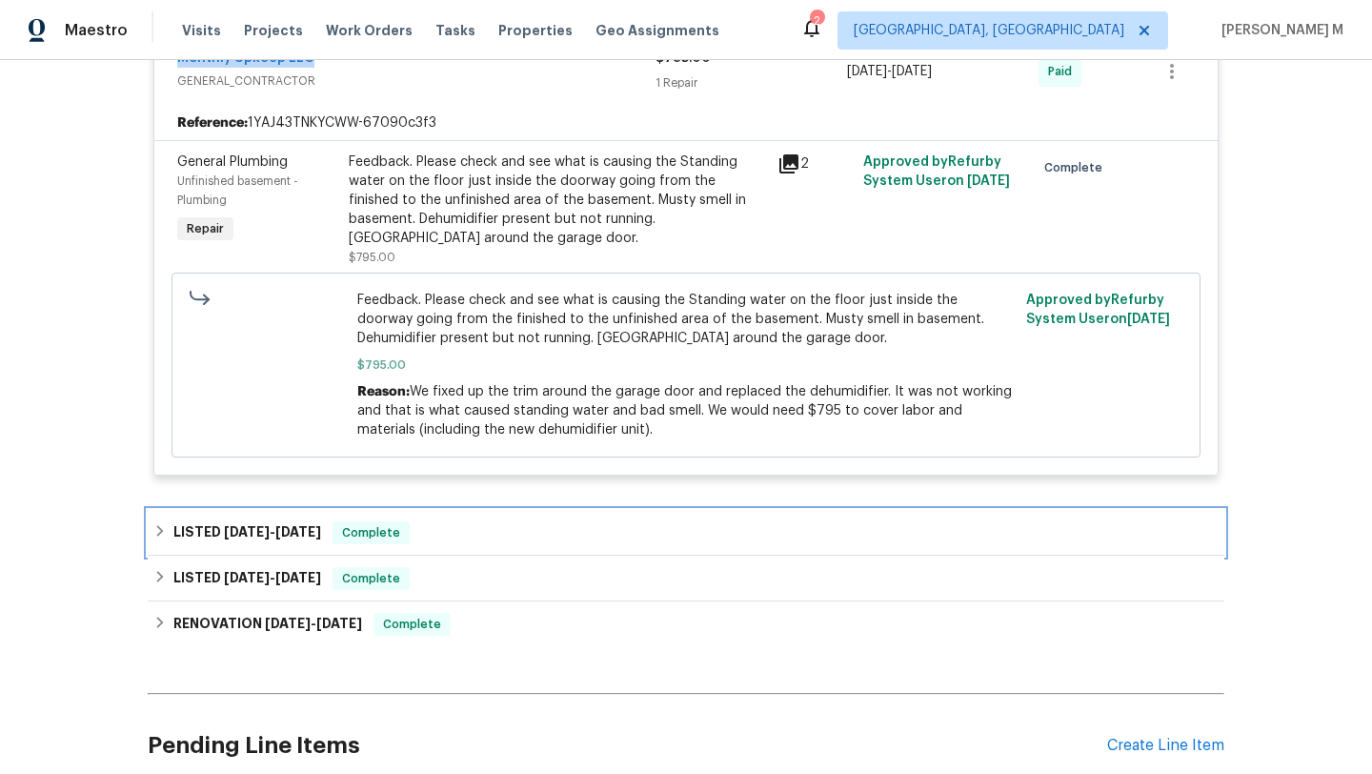
click at [528, 549] on div "LISTED 7/28/25 - 7/30/25 Complete" at bounding box center [686, 533] width 1077 height 46
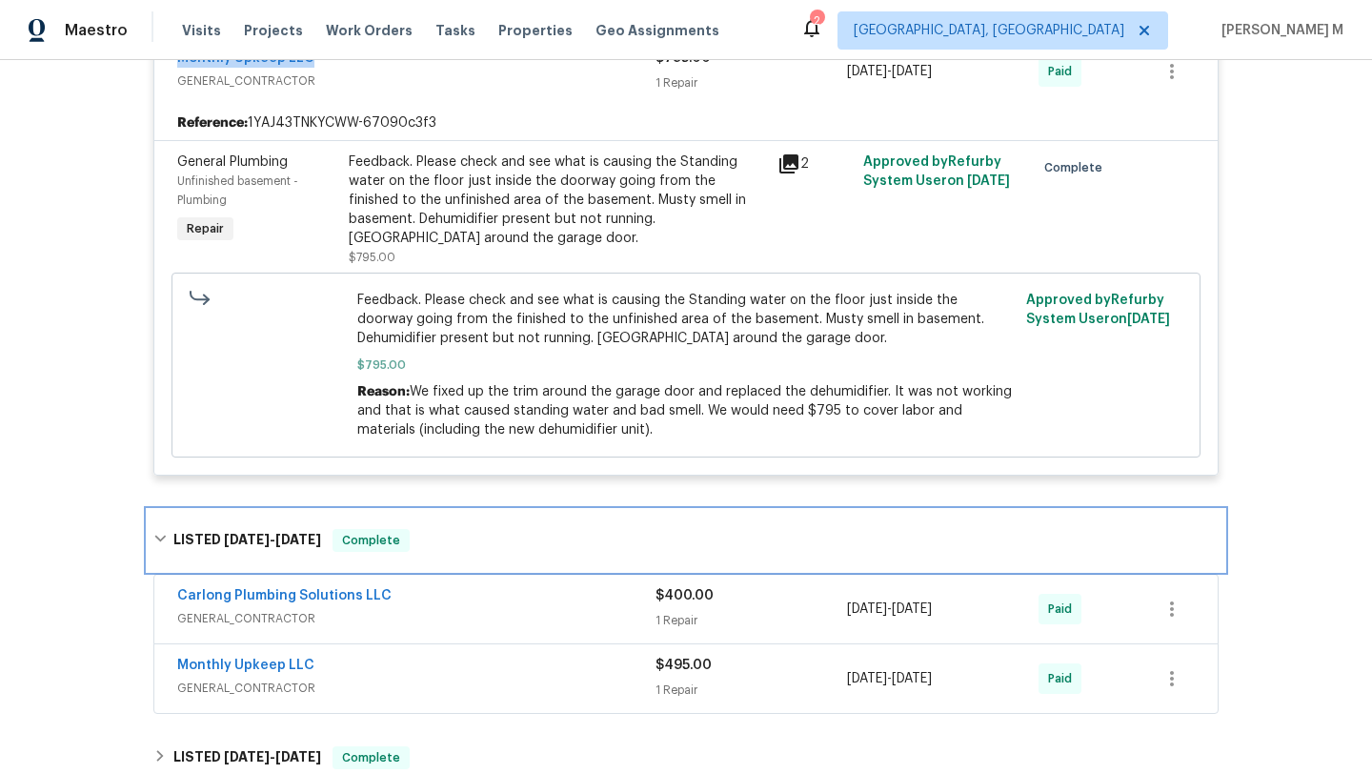
scroll to position [624, 0]
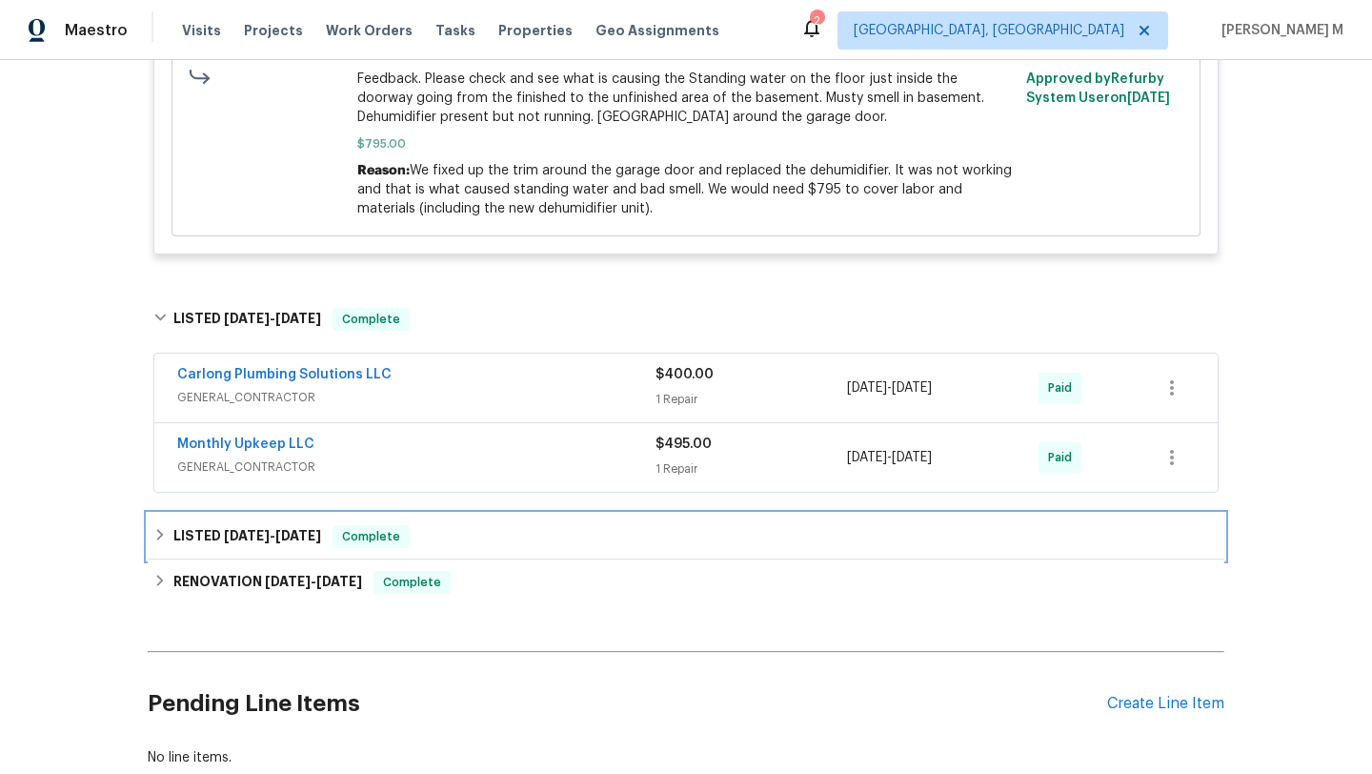
click at [568, 541] on div "LISTED 7/23/25 - 7/24/25 Complete" at bounding box center [685, 536] width 1065 height 23
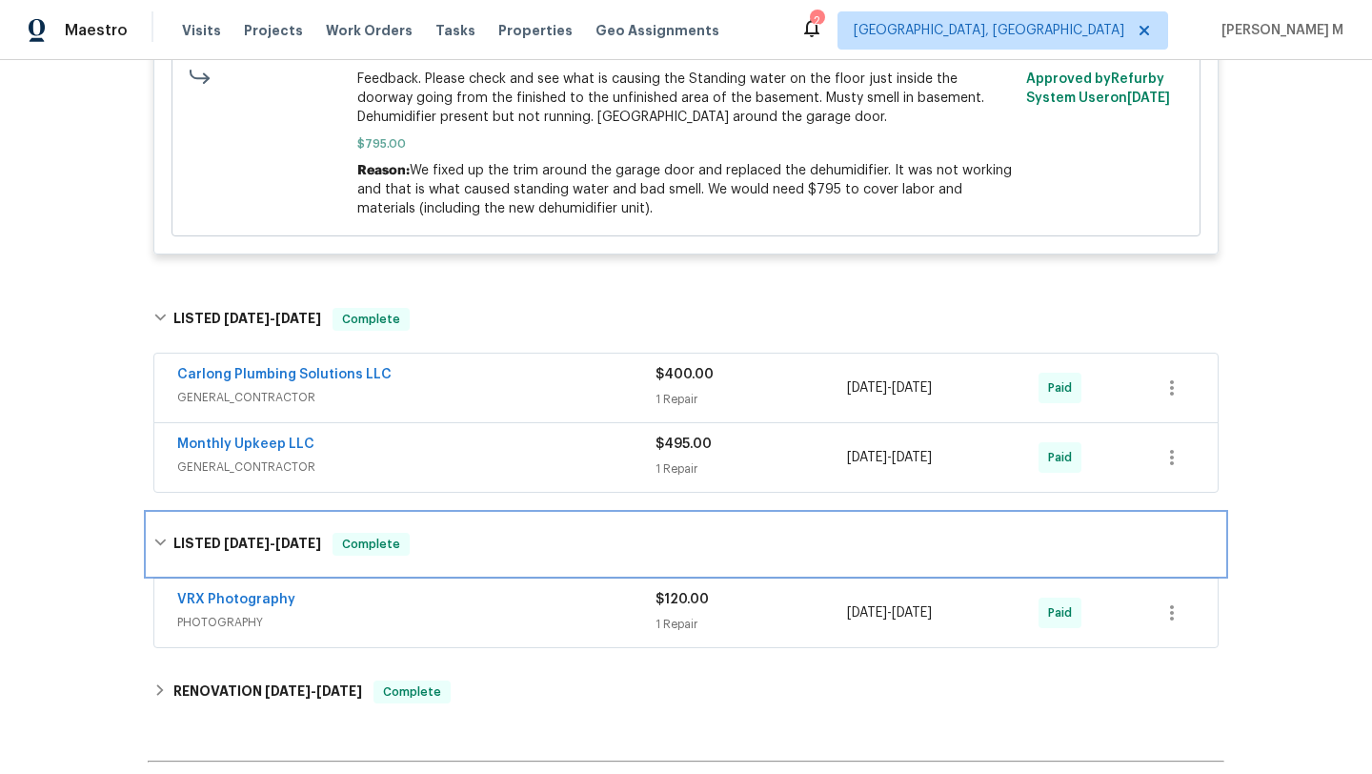
scroll to position [828, 0]
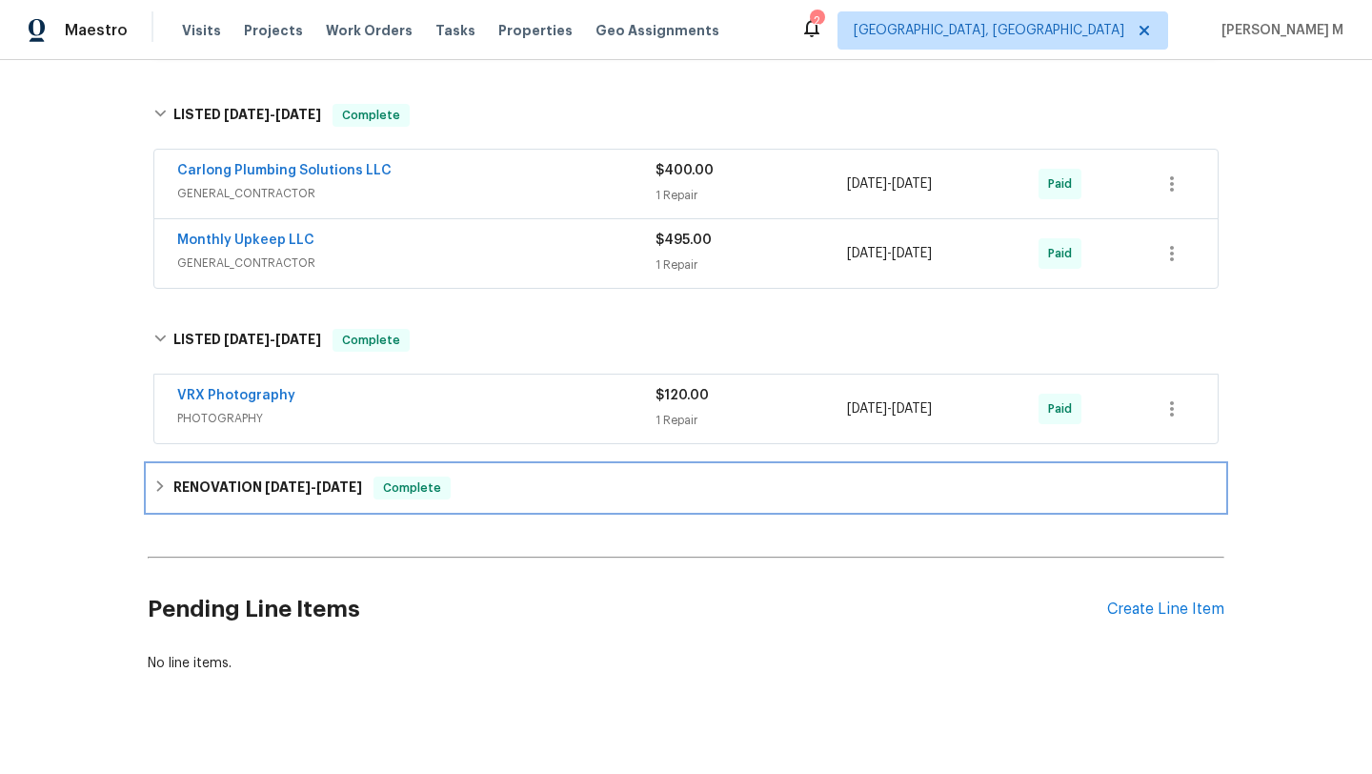
click at [574, 500] on div "RENOVATION 7/1/25 - 7/16/25 Complete" at bounding box center [686, 488] width 1077 height 46
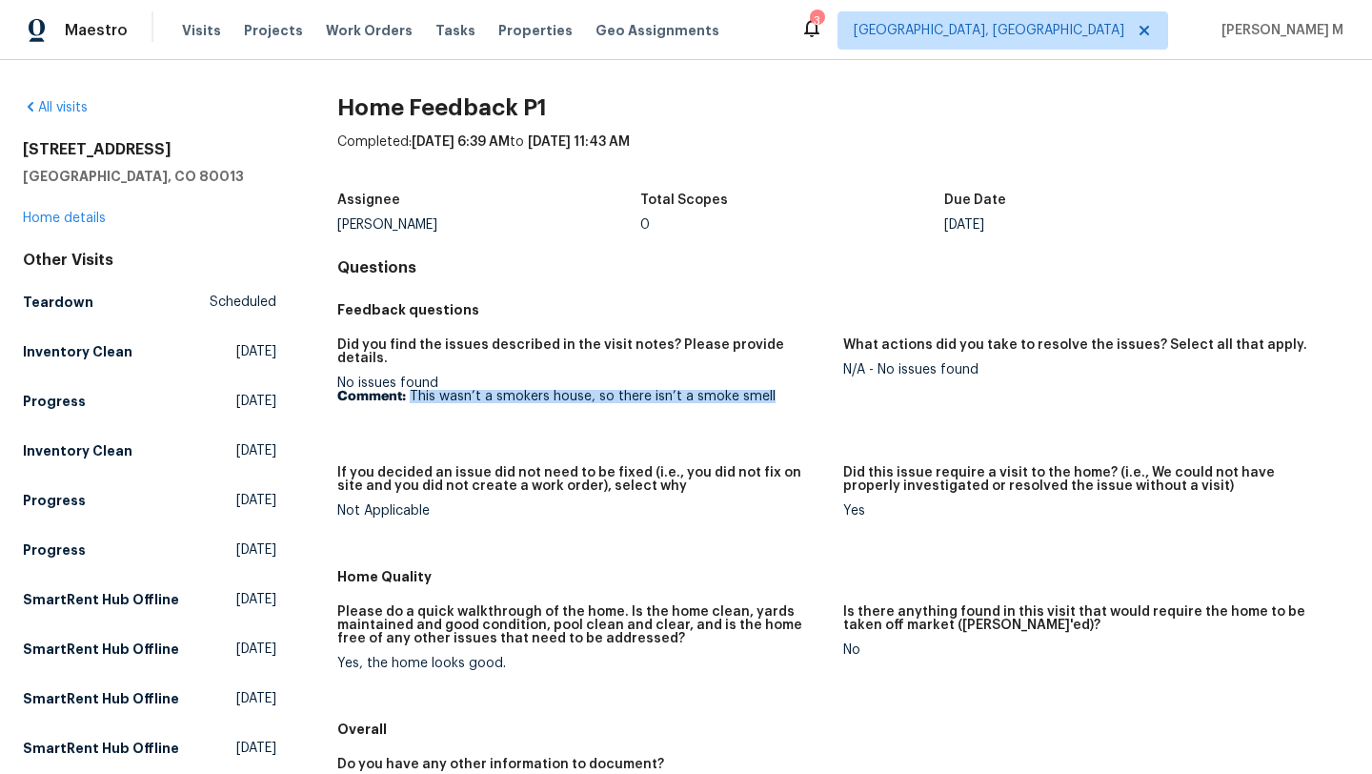
drag, startPoint x: 405, startPoint y: 382, endPoint x: 806, endPoint y: 382, distance: 401.1
click at [806, 390] on p "Comment: This wasn’t a smokers house, so there isn’t a smoke smell" at bounding box center [582, 396] width 491 height 13
copy p "This wasn’t a smokers house, so there isn’t a smoke smell"
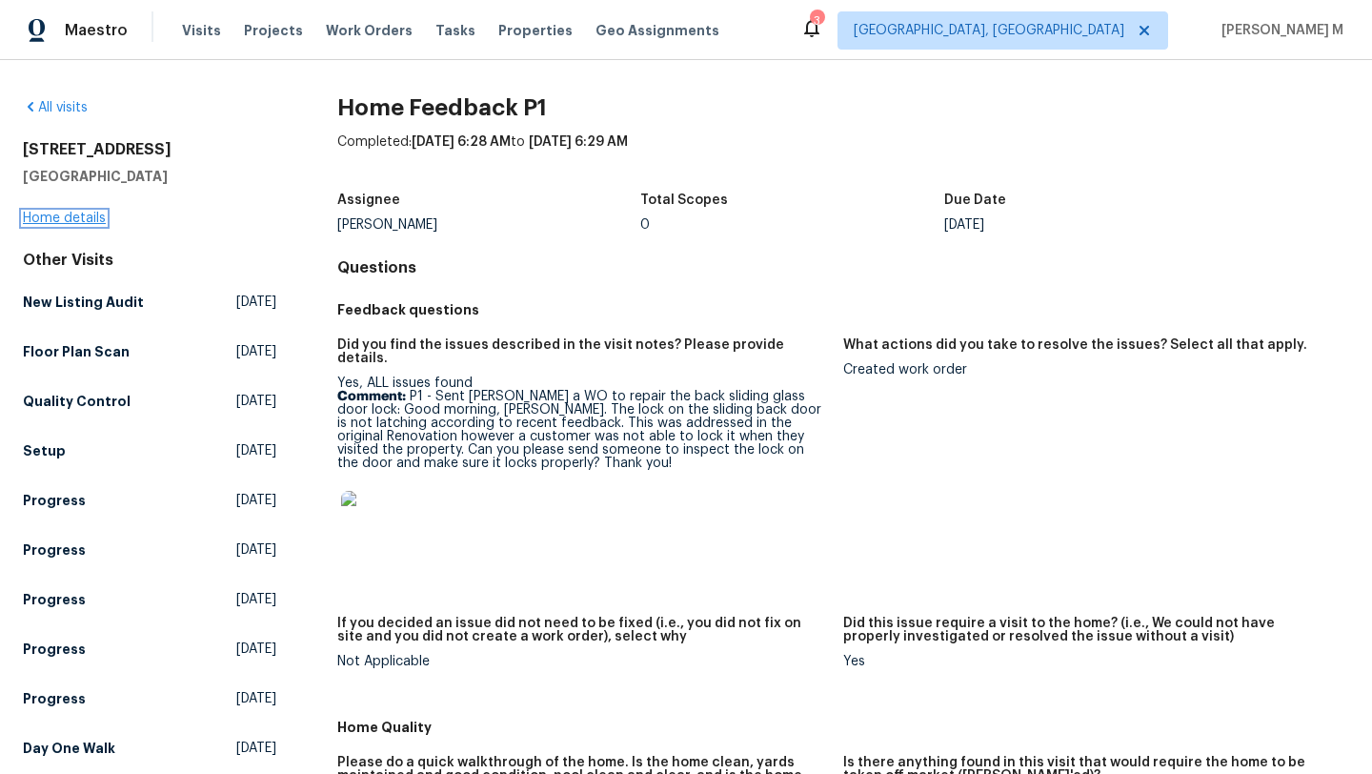
click at [96, 215] on link "Home details" at bounding box center [64, 217] width 83 height 13
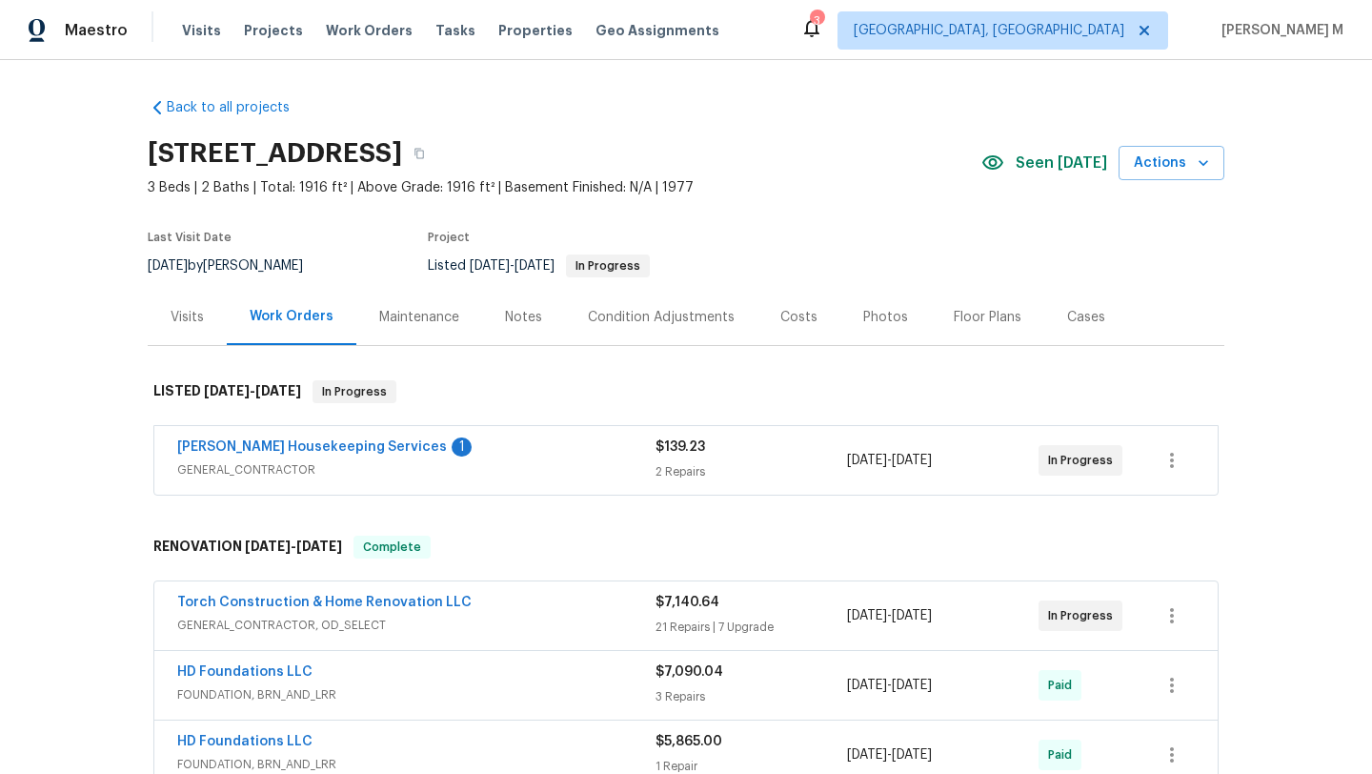
click at [587, 482] on div "Arelis Housekeeping Services 1 GENERAL_CONTRACTOR" at bounding box center [416, 460] width 478 height 46
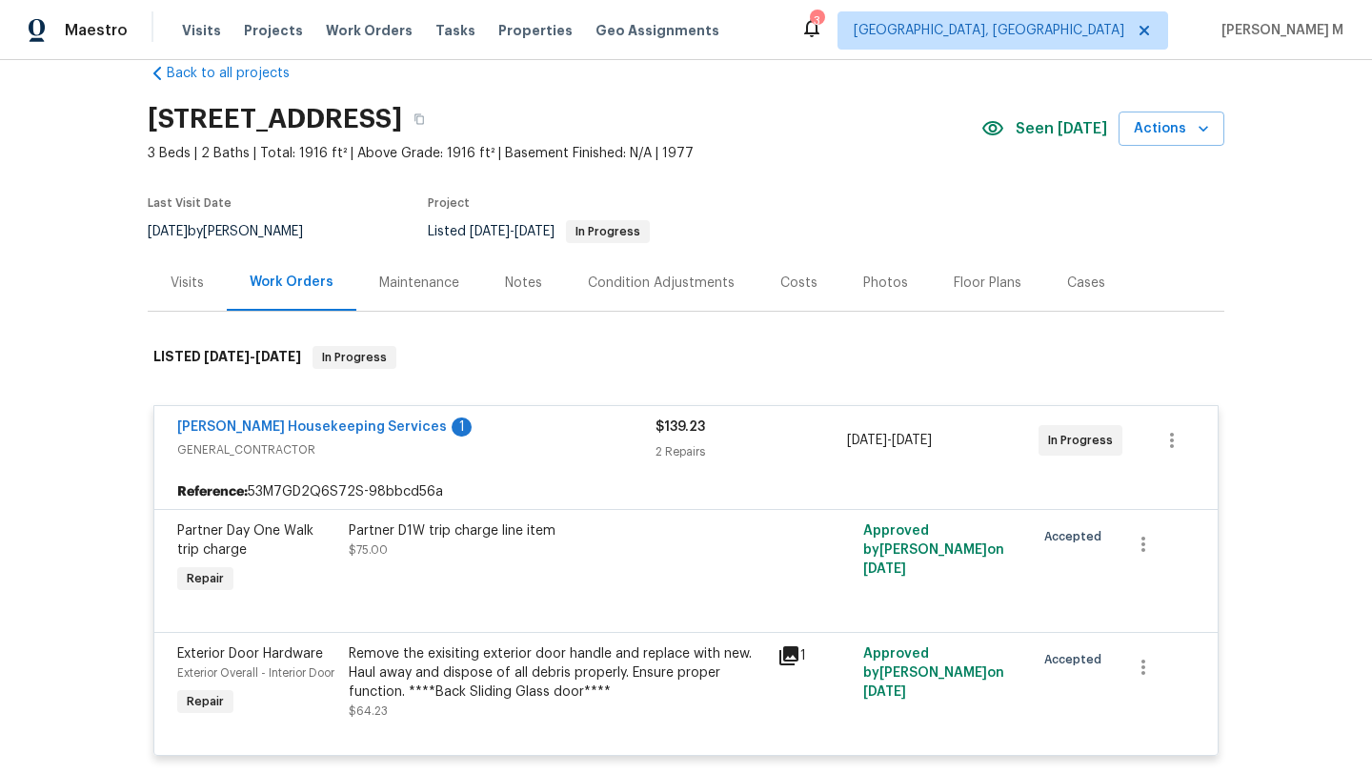
scroll to position [38, 0]
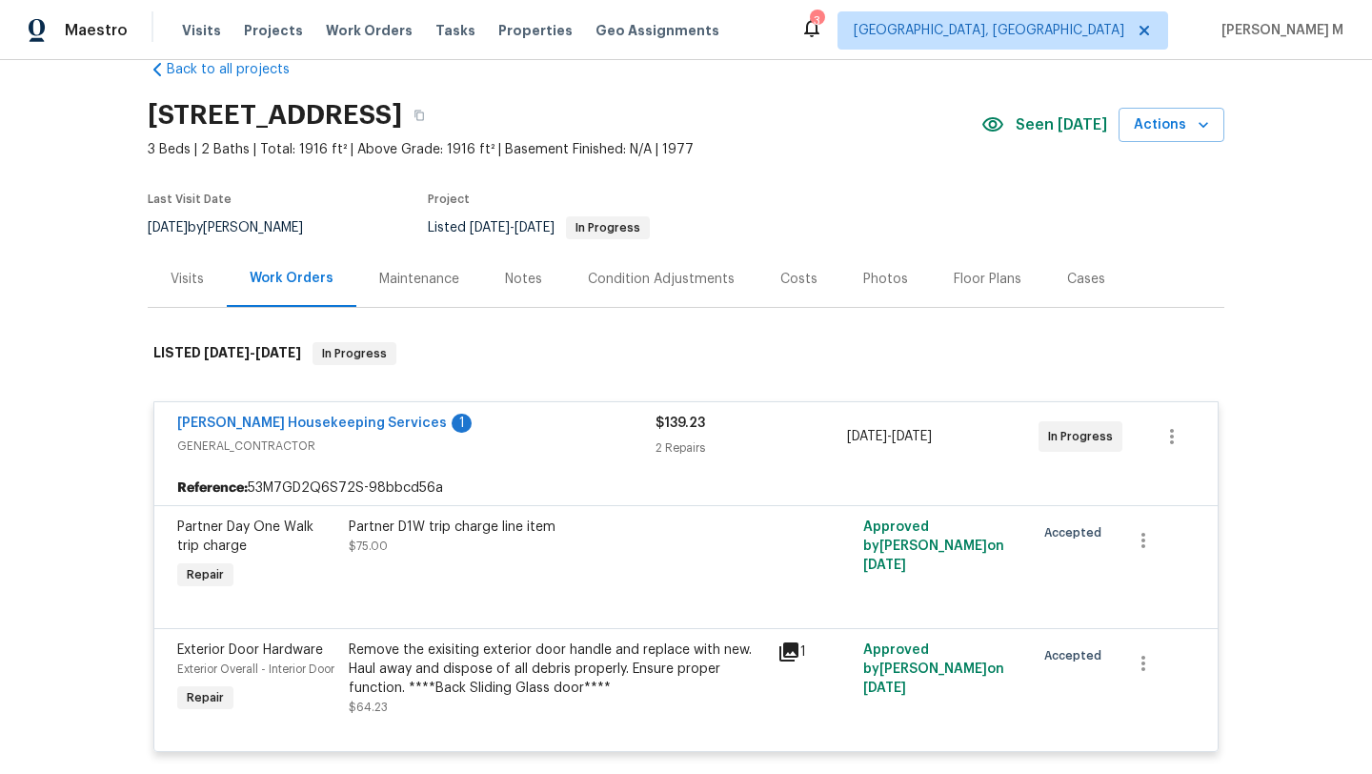
click at [571, 403] on div "Arelis Housekeeping Services 1 GENERAL_CONTRACTOR $139.23 2 Repairs 9/16/2025 -…" at bounding box center [685, 436] width 1063 height 69
drag, startPoint x: 154, startPoint y: 423, endPoint x: 356, endPoint y: 423, distance: 202.0
click at [356, 423] on div "Arelis Housekeeping Services 1 GENERAL_CONTRACTOR $139.23 2 Repairs 9/16/2025 -…" at bounding box center [685, 436] width 1063 height 69
copy link "Arelis Housekeeping Services"
click at [175, 284] on div "Visits" at bounding box center [187, 279] width 33 height 19
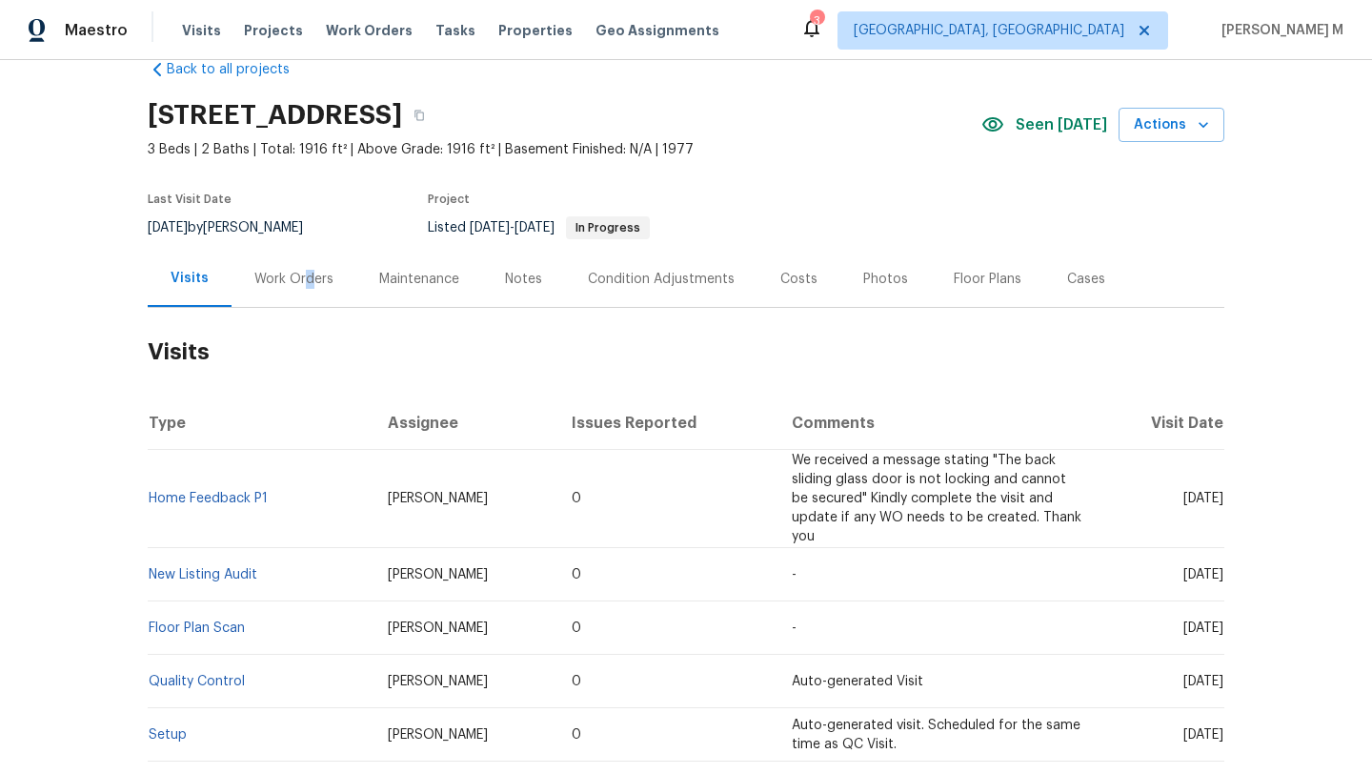
click at [297, 275] on div "Work Orders" at bounding box center [293, 279] width 79 height 19
